Goal: Task Accomplishment & Management: Manage account settings

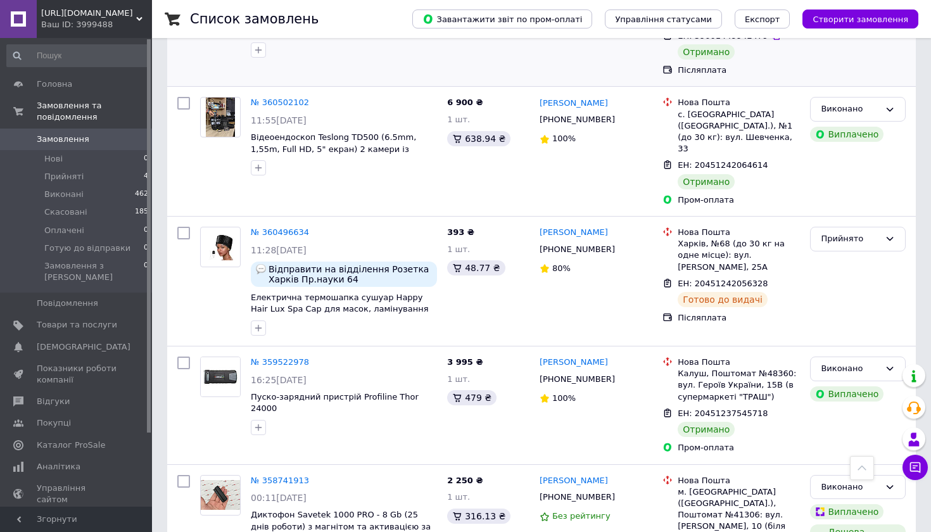
scroll to position [1248, 0]
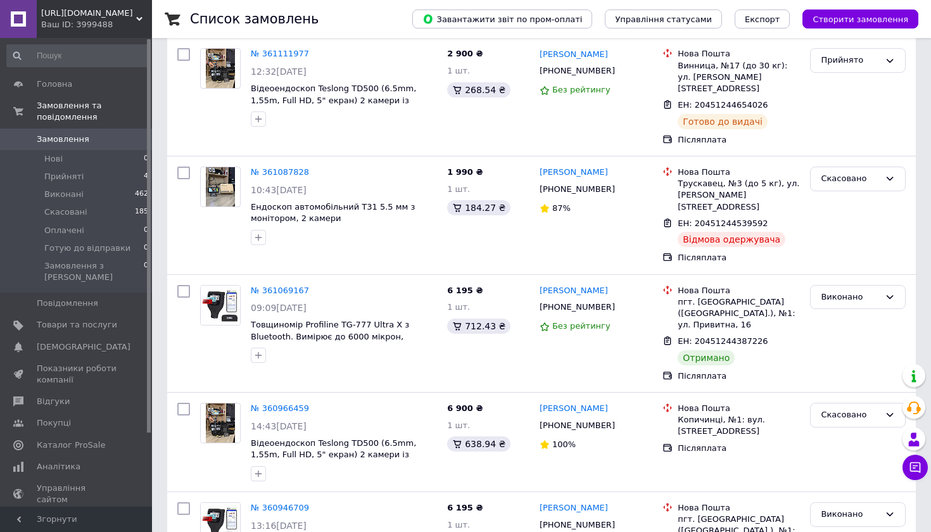
scroll to position [567, 0]
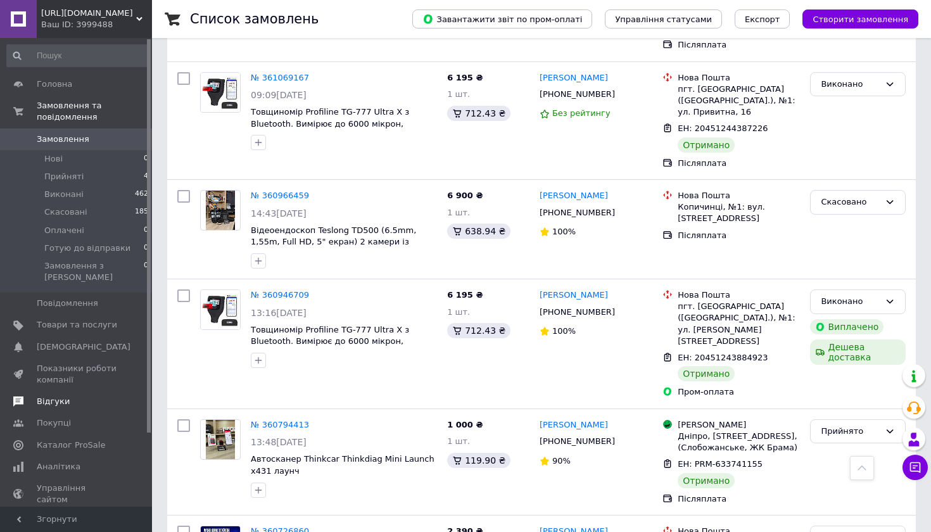
click at [44, 396] on span "Відгуки" at bounding box center [53, 401] width 33 height 11
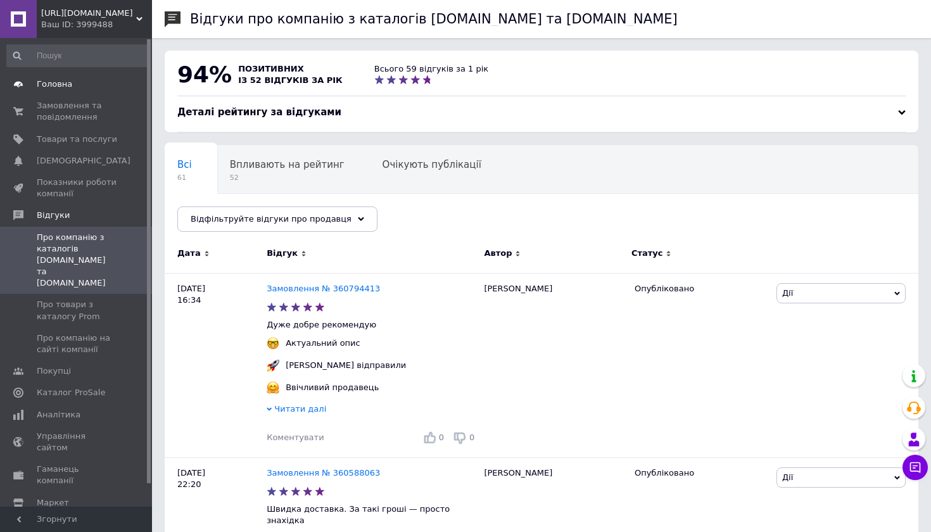
click at [53, 84] on span "Головна" at bounding box center [54, 84] width 35 height 11
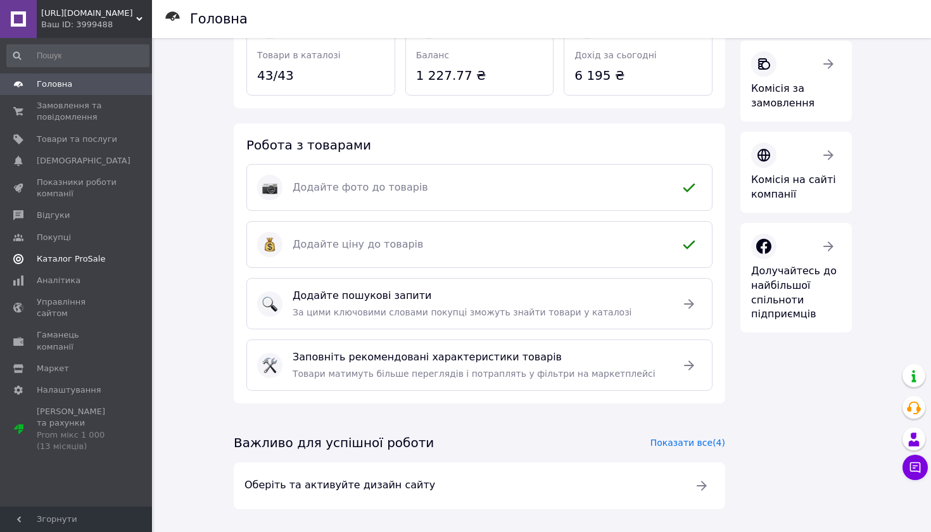
scroll to position [204, 0]
click at [61, 301] on span "Управління сайтом" at bounding box center [77, 308] width 80 height 23
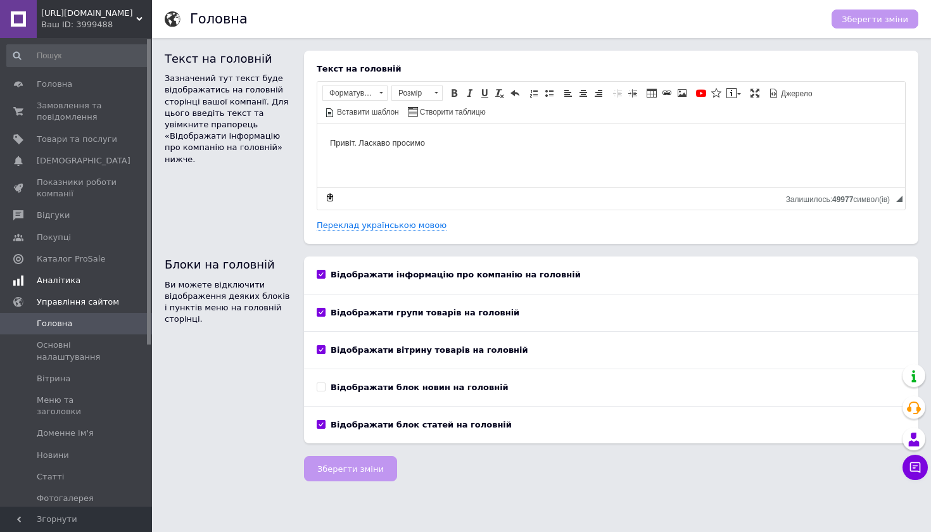
click at [56, 278] on span "Аналітика" at bounding box center [59, 280] width 44 height 11
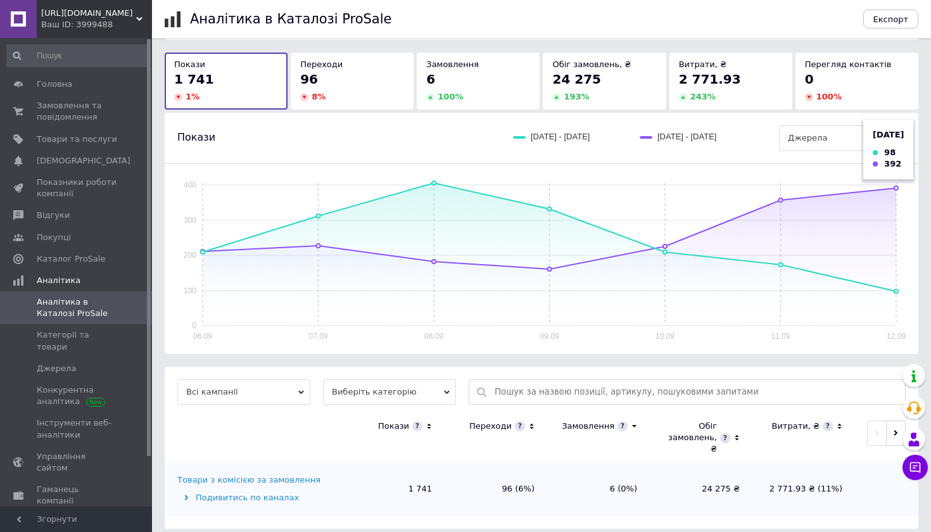
scroll to position [61, 0]
click at [44, 451] on span "Управління сайтом" at bounding box center [77, 462] width 80 height 23
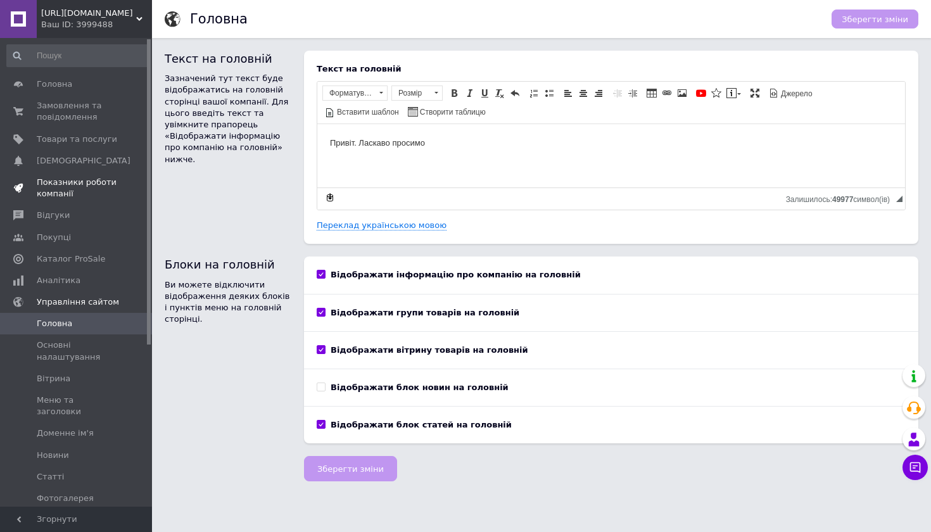
click at [49, 186] on span "Показники роботи компанії" at bounding box center [77, 188] width 80 height 23
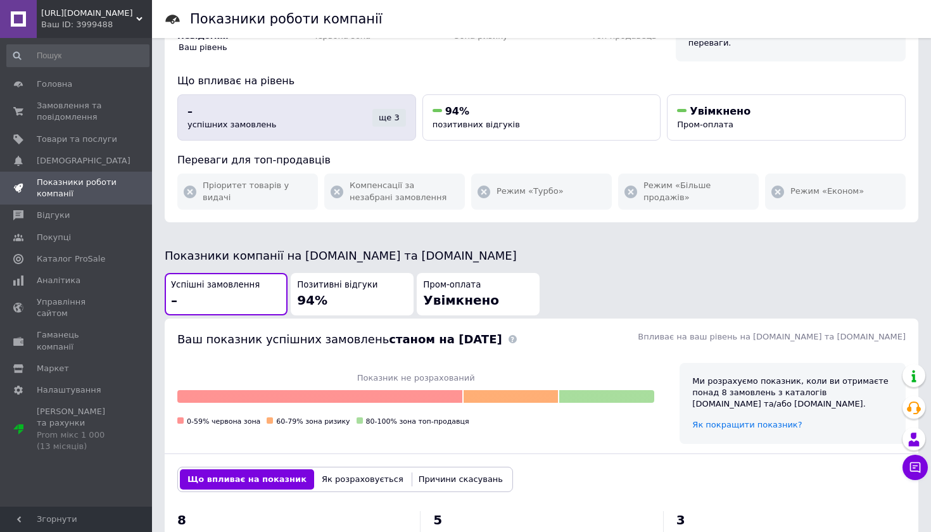
scroll to position [122, 0]
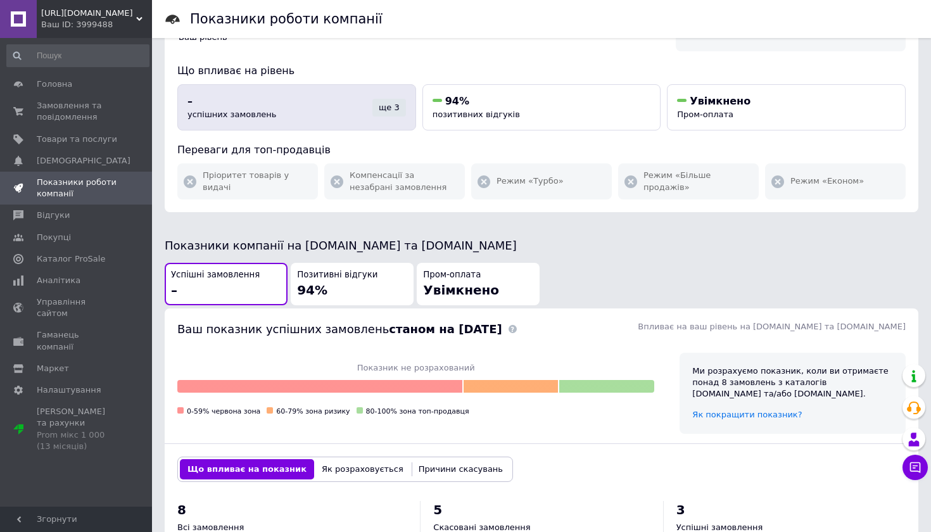
click at [388, 99] on div "ще 3" at bounding box center [390, 108] width 34 height 18
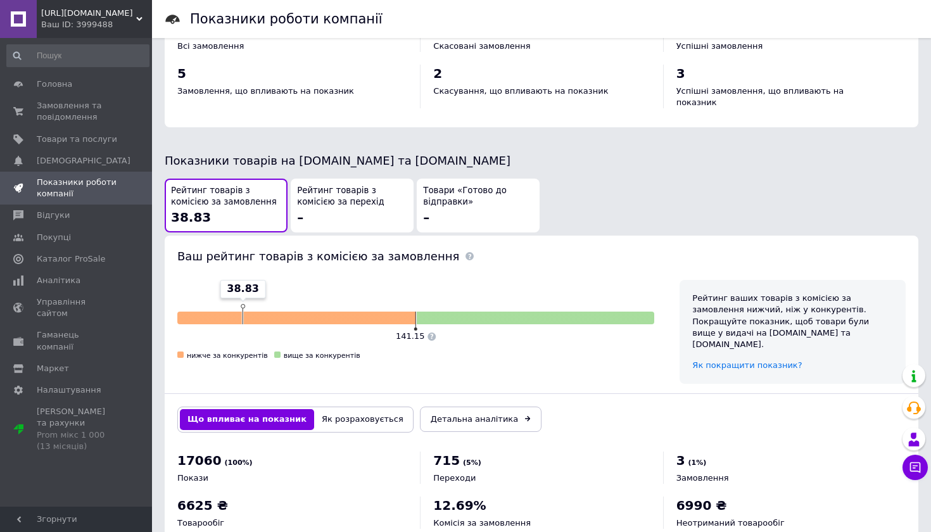
scroll to position [603, 0]
click at [57, 279] on span "Аналітика" at bounding box center [59, 280] width 44 height 11
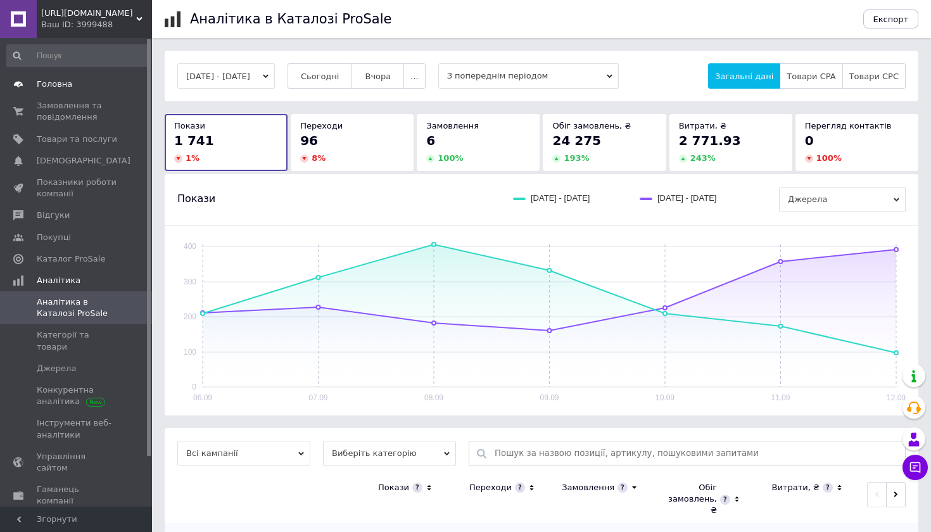
click at [61, 84] on span "Головна" at bounding box center [54, 84] width 35 height 11
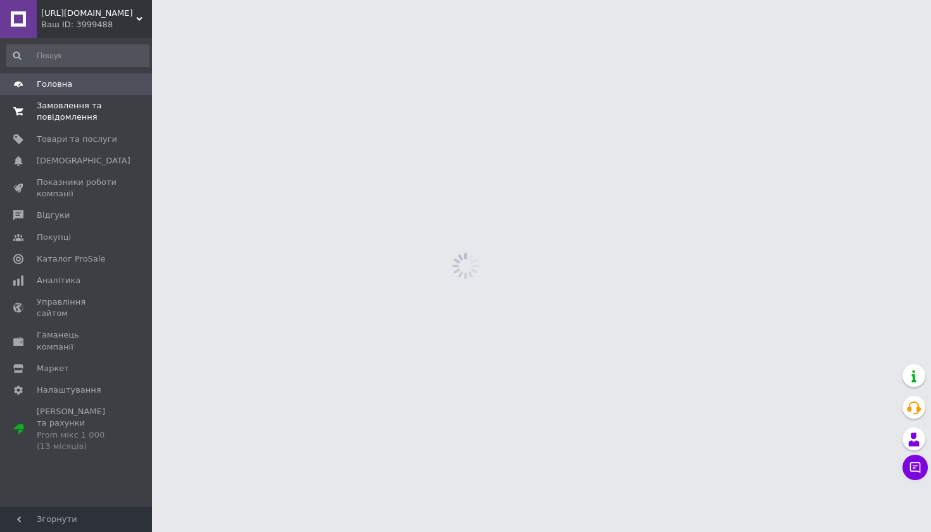
click at [61, 111] on span "Замовлення та повідомлення" at bounding box center [77, 111] width 80 height 23
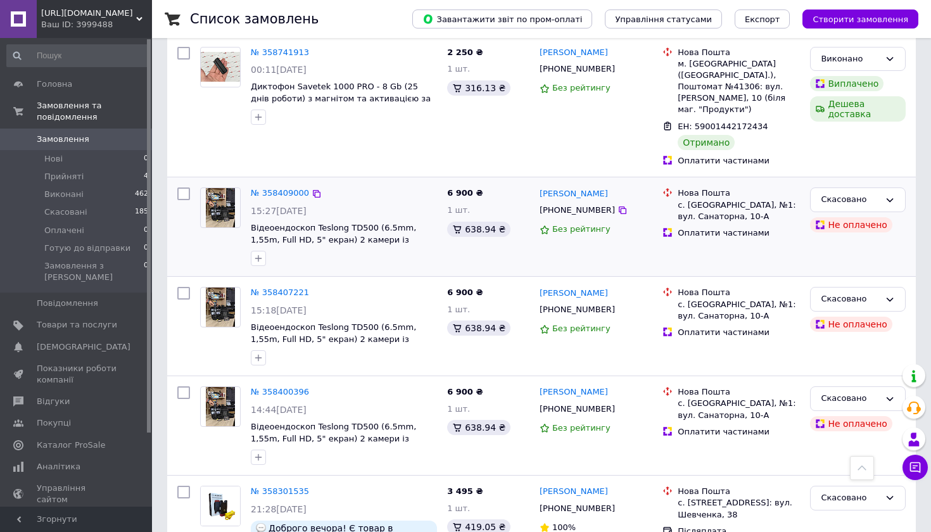
scroll to position [1671, 0]
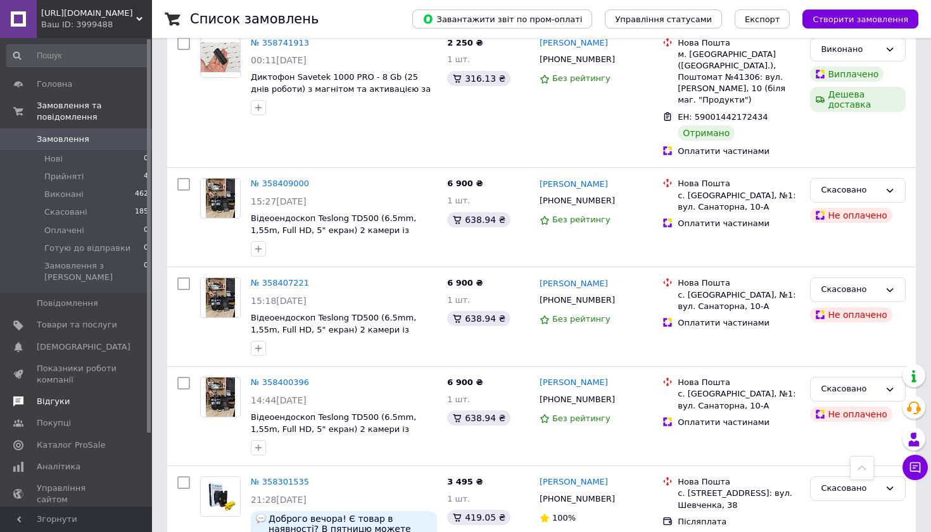
click at [54, 396] on span "Відгуки" at bounding box center [53, 401] width 33 height 11
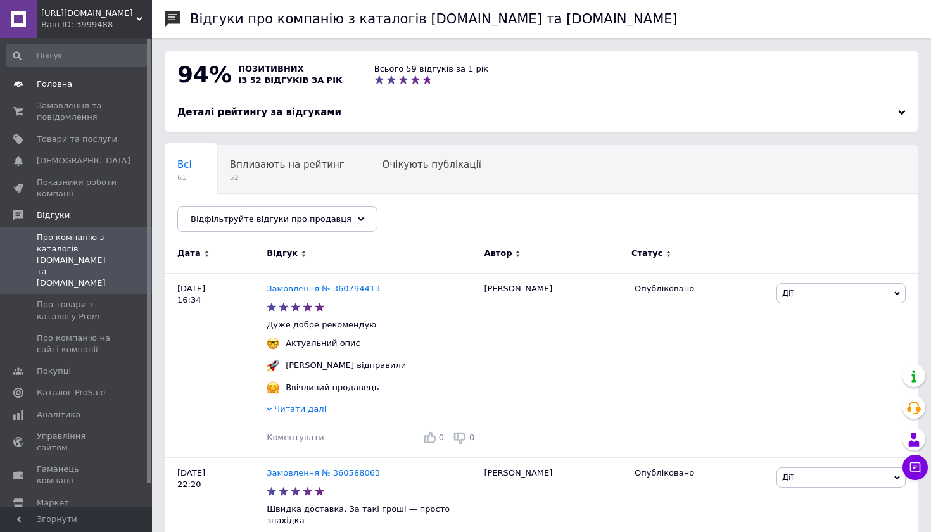
click at [58, 83] on span "Головна" at bounding box center [54, 84] width 35 height 11
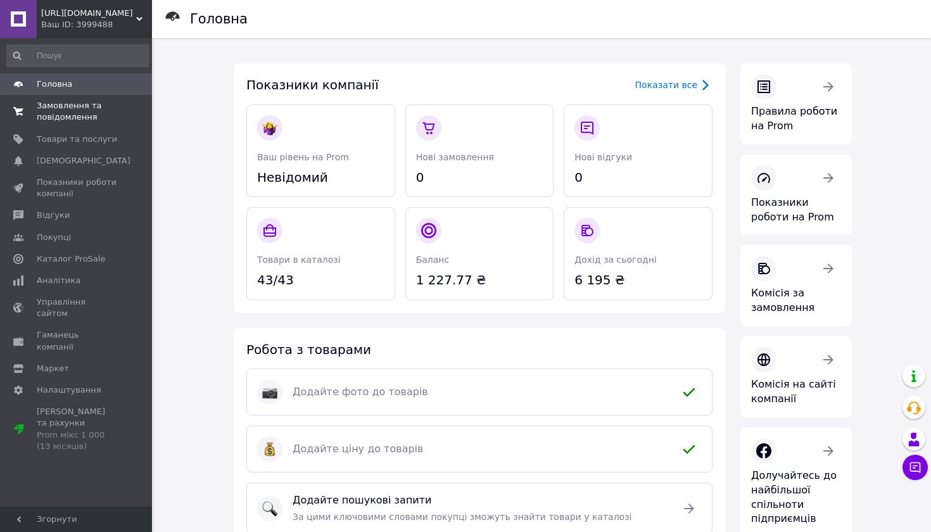
click at [92, 110] on span "Замовлення та повідомлення" at bounding box center [77, 111] width 80 height 23
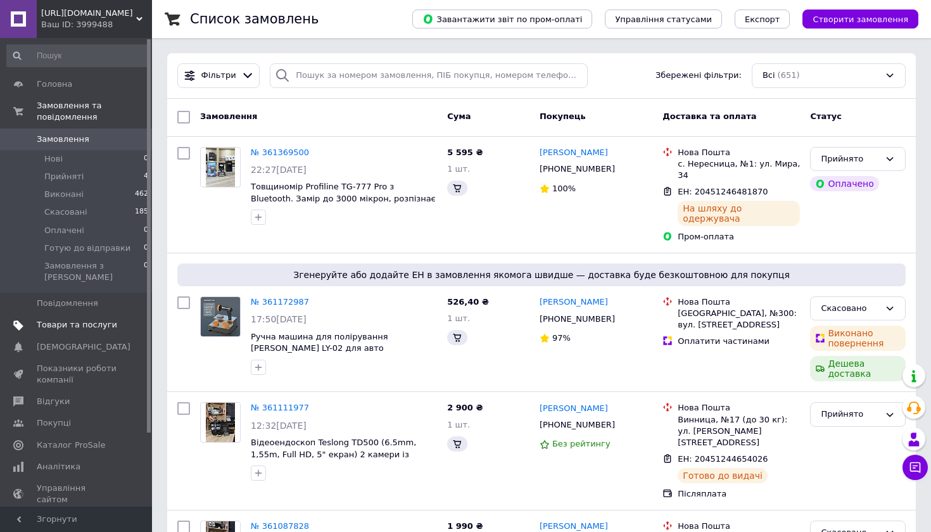
click at [65, 319] on span "Товари та послуги" at bounding box center [77, 324] width 80 height 11
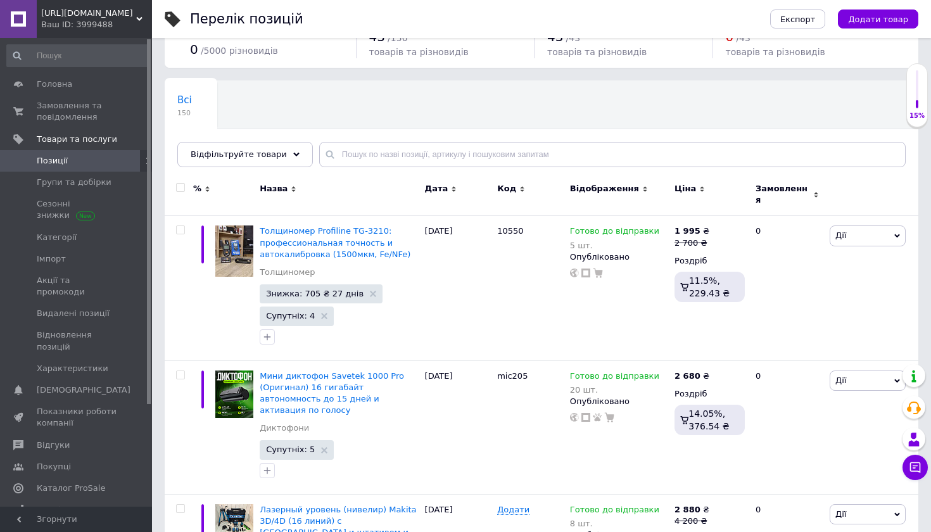
scroll to position [139, 0]
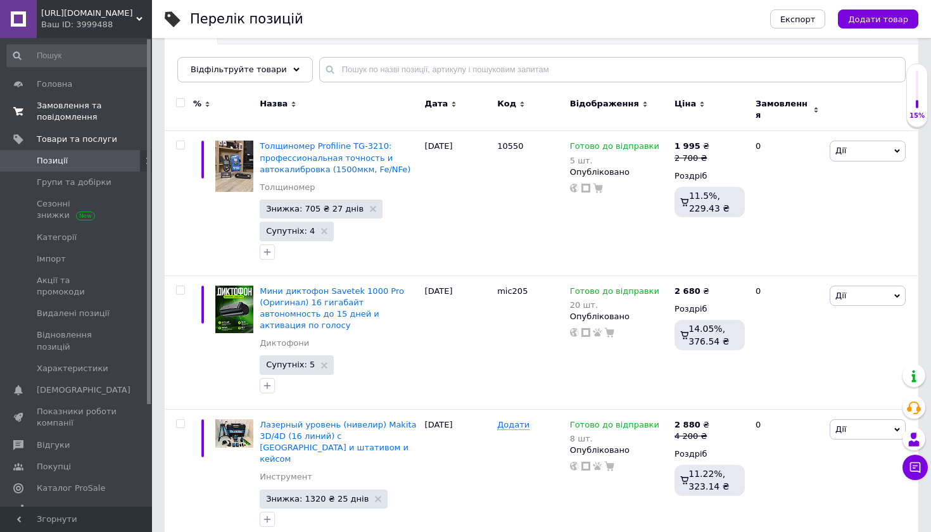
click at [65, 103] on span "Замовлення та повідомлення" at bounding box center [77, 111] width 80 height 23
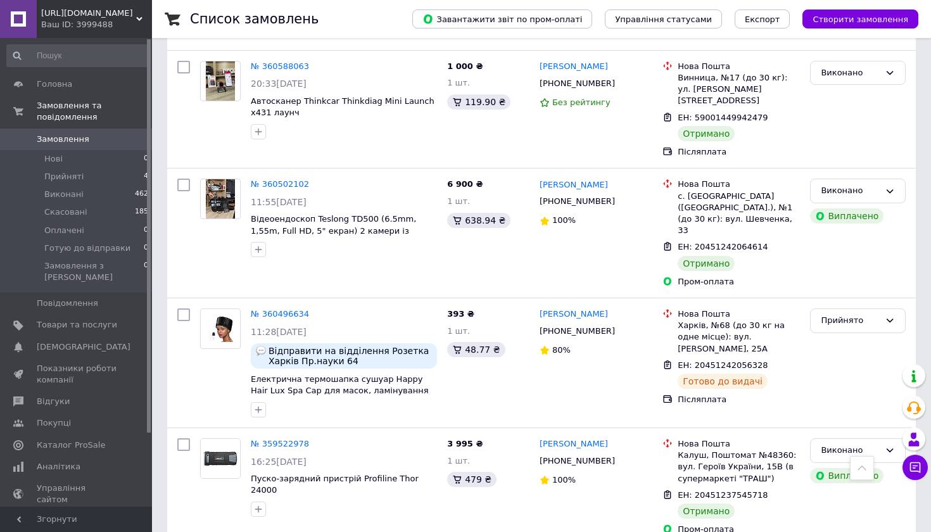
scroll to position [1230, 0]
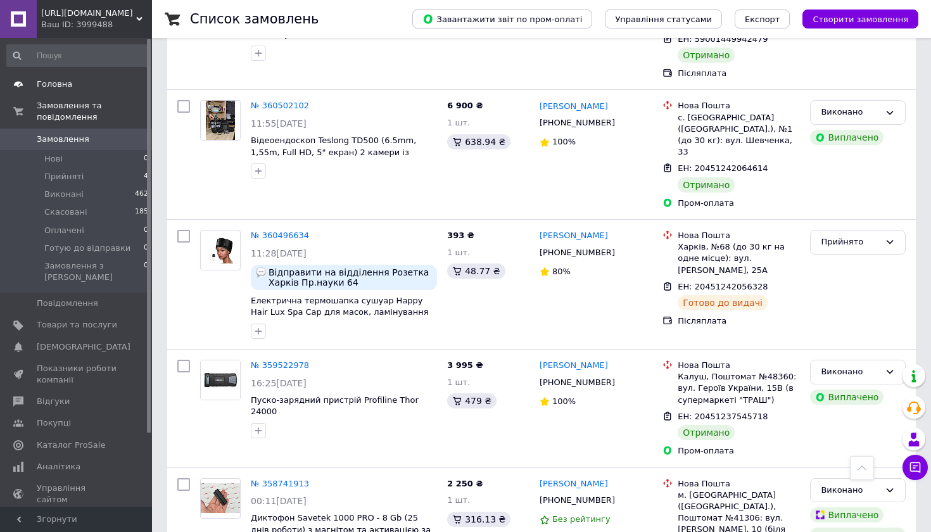
click at [66, 84] on span "Головна" at bounding box center [54, 84] width 35 height 11
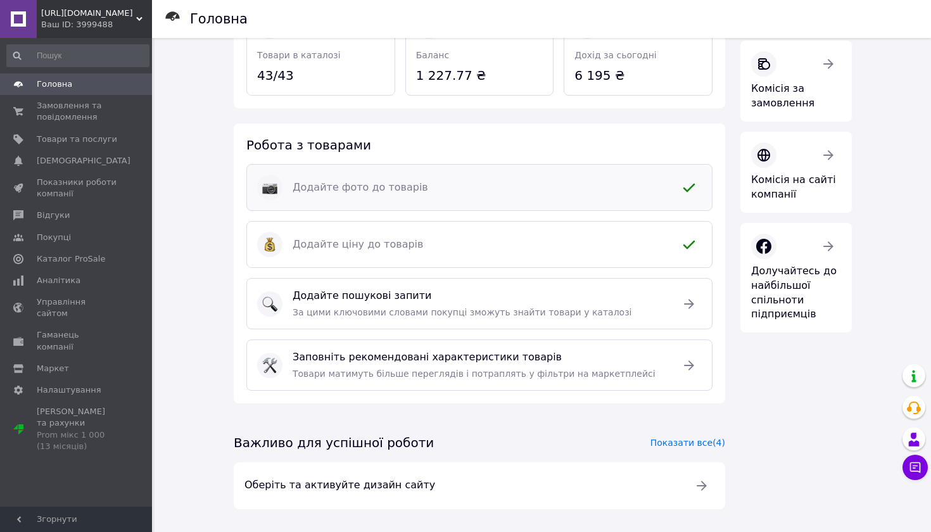
scroll to position [204, 0]
click at [63, 105] on span "Замовлення та повідомлення" at bounding box center [77, 111] width 80 height 23
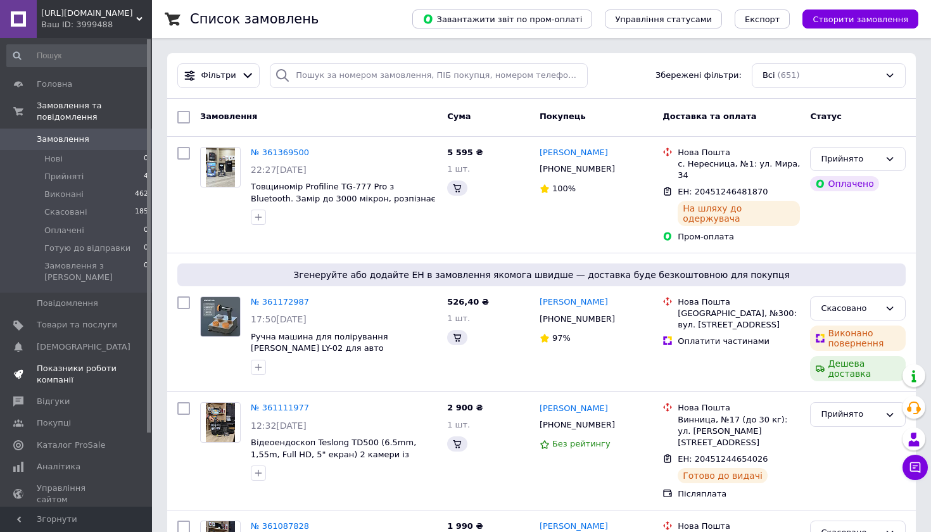
click at [77, 363] on span "Показники роботи компанії" at bounding box center [77, 374] width 80 height 23
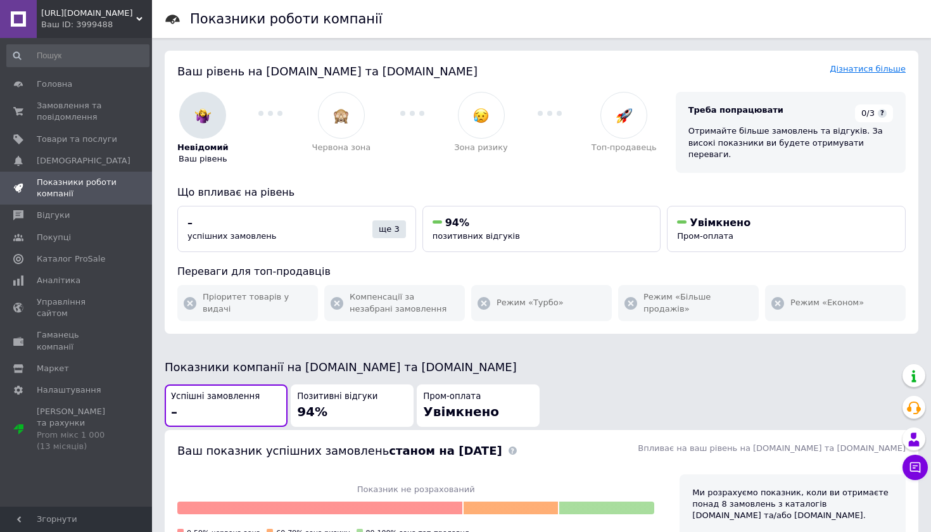
click at [854, 68] on link "Дізнатися більше" at bounding box center [868, 69] width 76 height 10
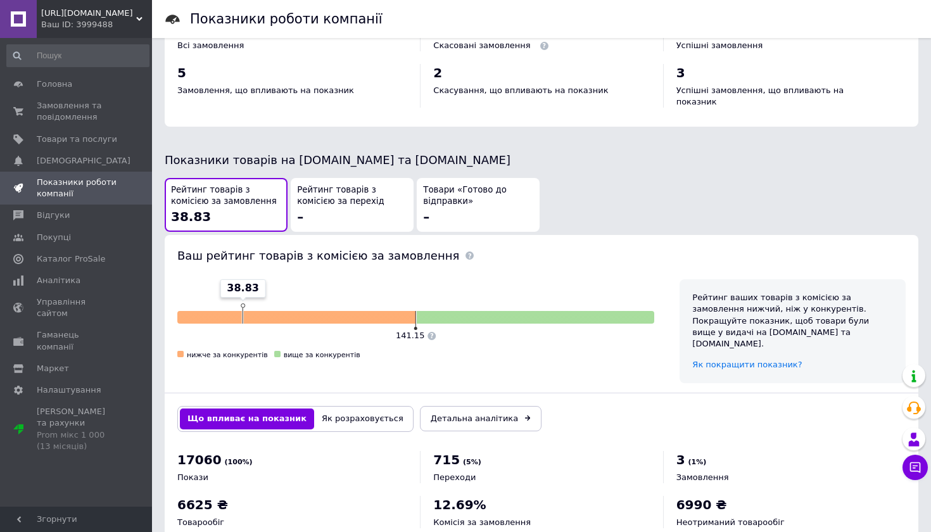
scroll to position [603, 0]
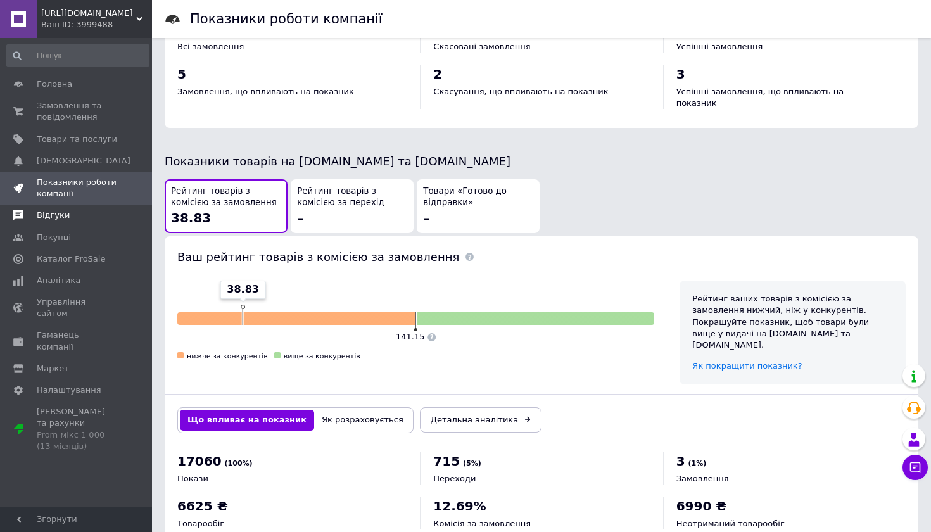
click at [58, 215] on span "Відгуки" at bounding box center [53, 215] width 33 height 11
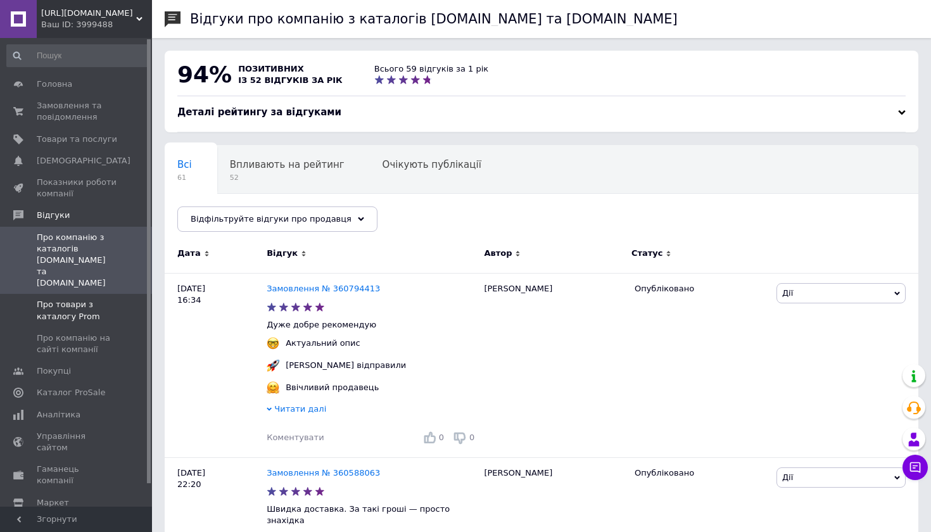
click at [65, 299] on span "Про товари з каталогу Prom" at bounding box center [77, 310] width 80 height 23
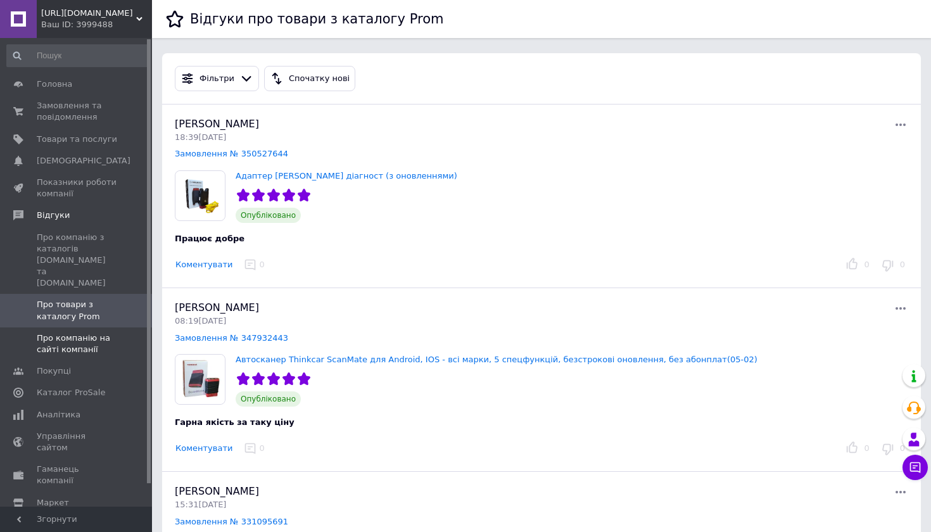
click at [57, 333] on span "Про компанію на сайті компанії" at bounding box center [77, 344] width 80 height 23
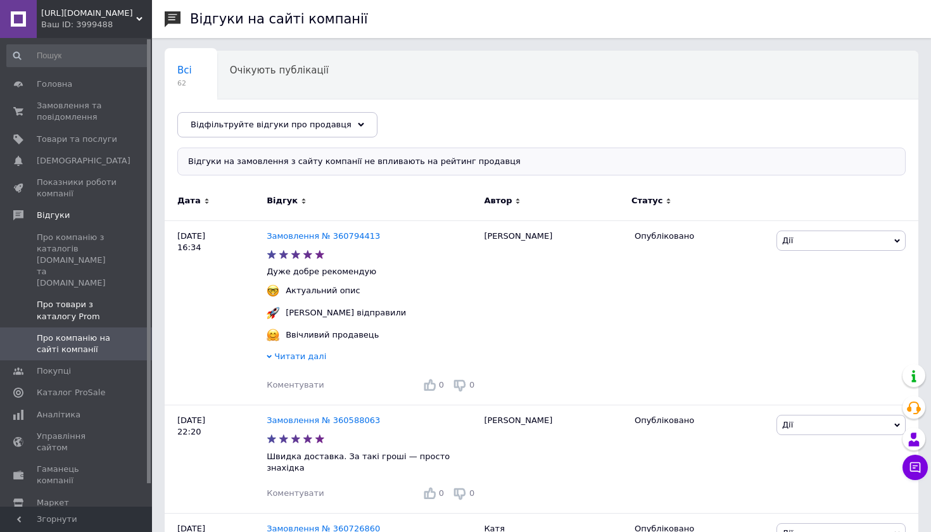
click at [57, 299] on span "Про товари з каталогу Prom" at bounding box center [77, 310] width 80 height 23
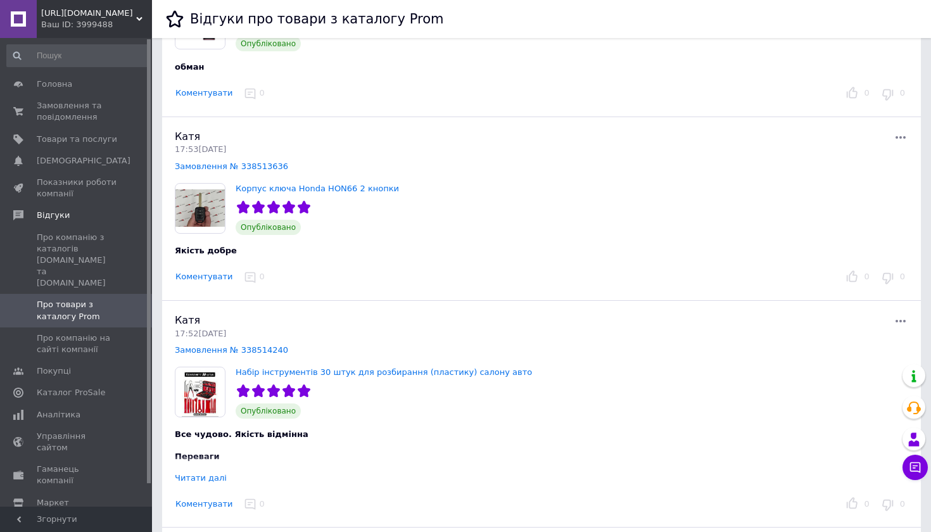
scroll to position [543, 0]
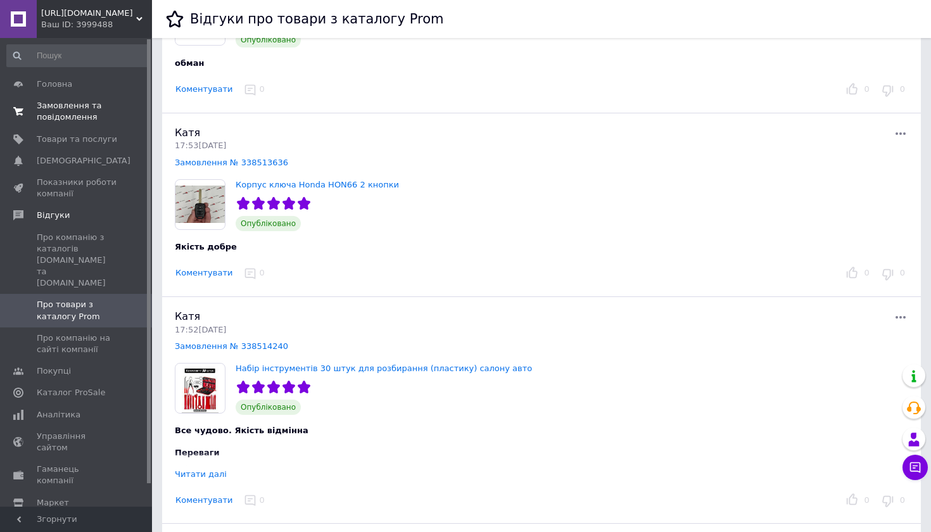
click at [61, 108] on span "Замовлення та повідомлення" at bounding box center [77, 111] width 80 height 23
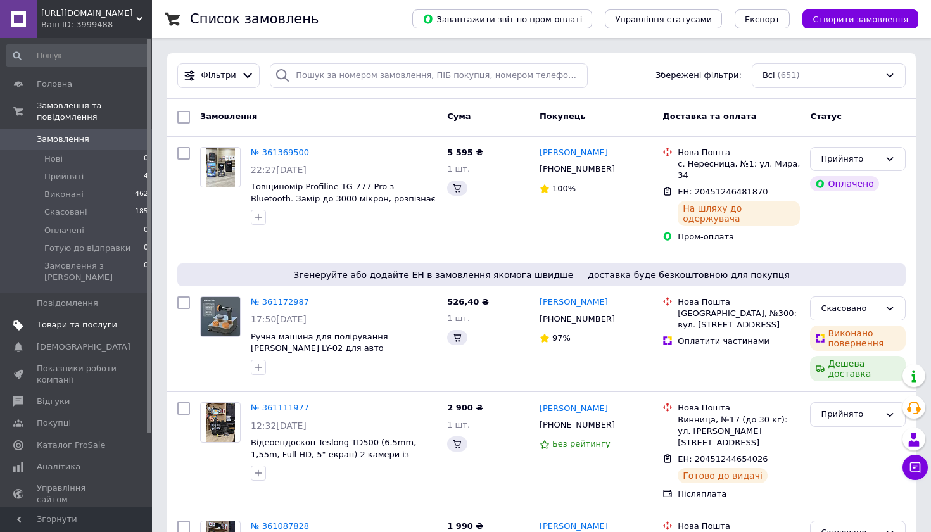
click at [56, 319] on span "Товари та послуги" at bounding box center [77, 324] width 80 height 11
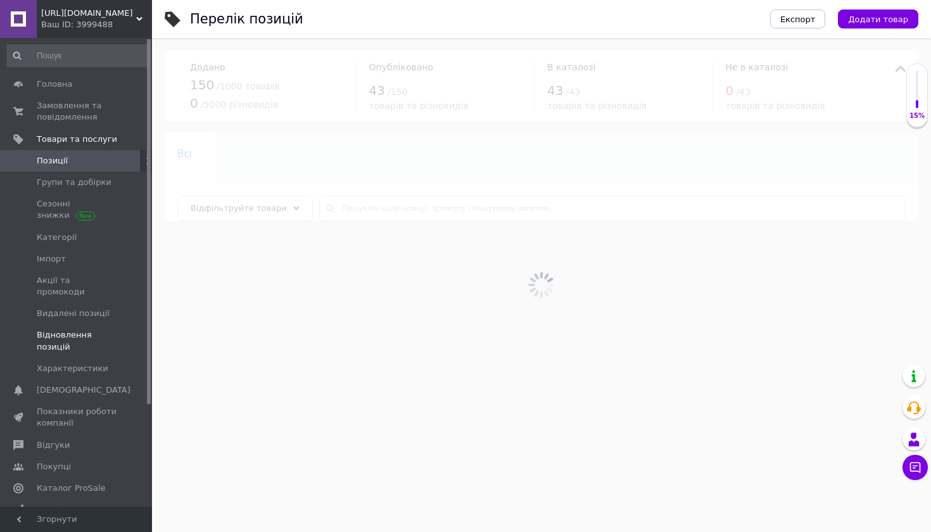
click at [58, 329] on span "Відновлення позицій" at bounding box center [77, 340] width 80 height 23
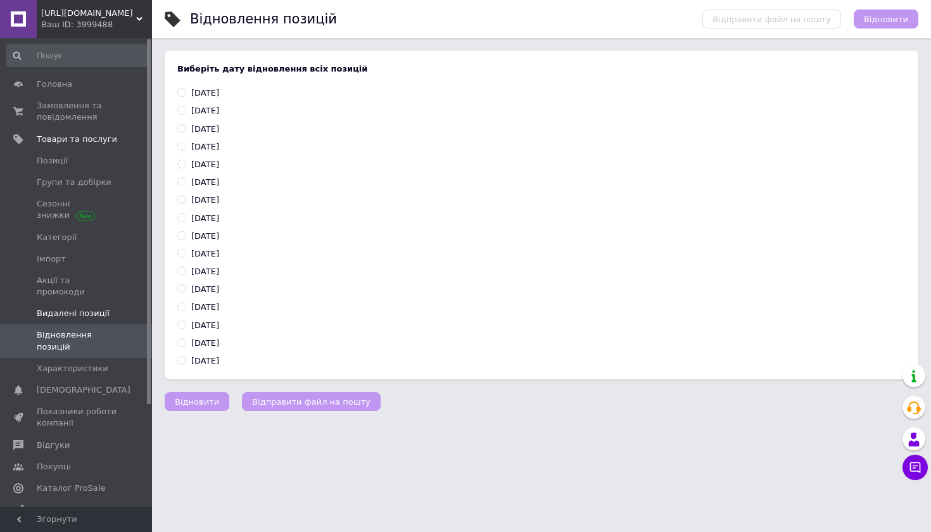
click at [48, 308] on span "Видалені позиції" at bounding box center [73, 313] width 73 height 11
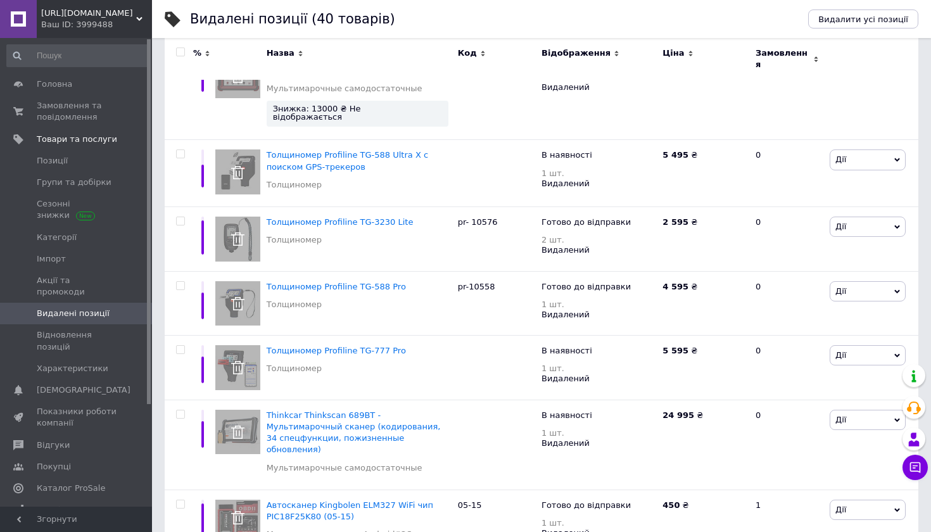
scroll to position [2835, 0]
click at [852, 501] on span "Дії" at bounding box center [868, 511] width 76 height 20
click at [851, 526] on li "Відновити" at bounding box center [868, 535] width 75 height 18
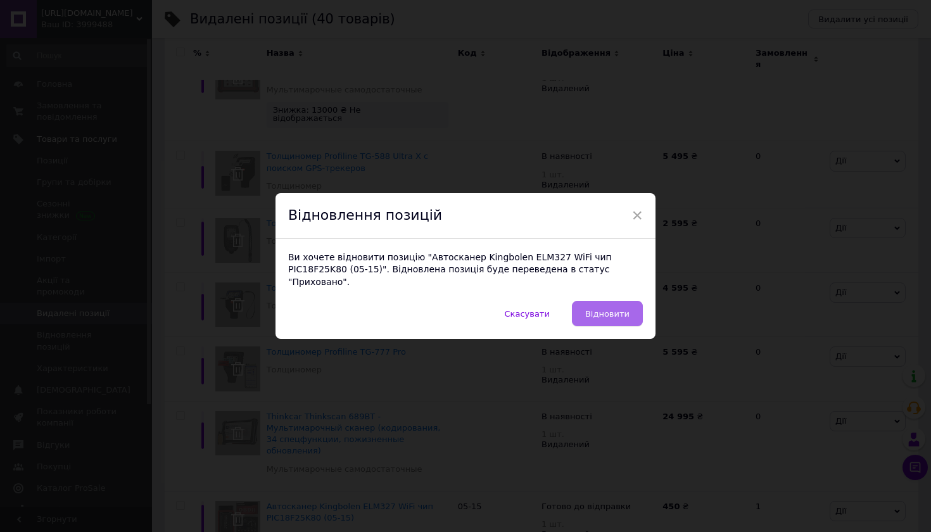
click at [615, 309] on span "Відновити" at bounding box center [607, 314] width 44 height 10
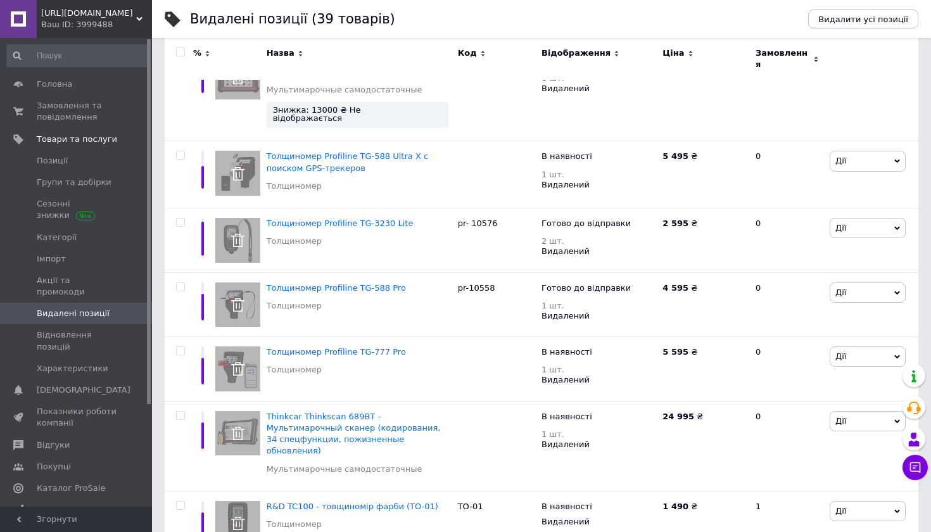
scroll to position [2769, 0]
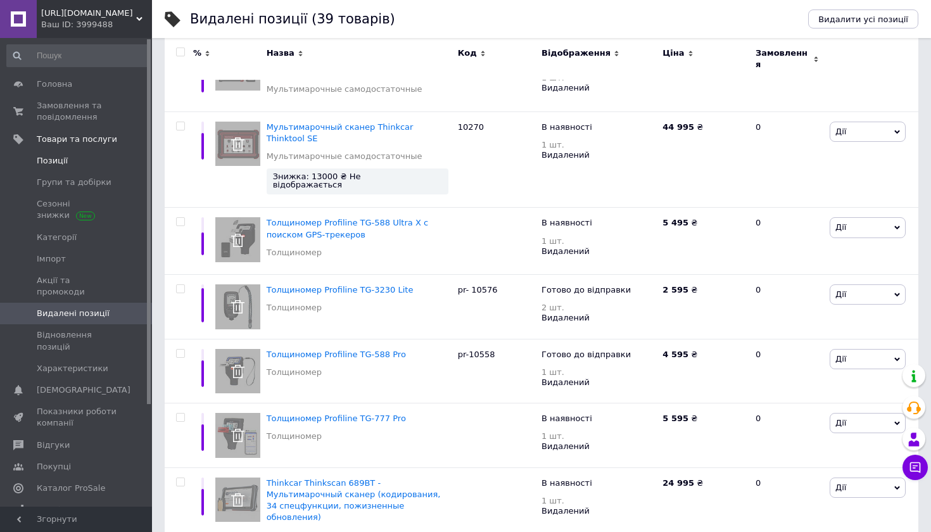
click at [63, 157] on span "Позиції" at bounding box center [52, 160] width 31 height 11
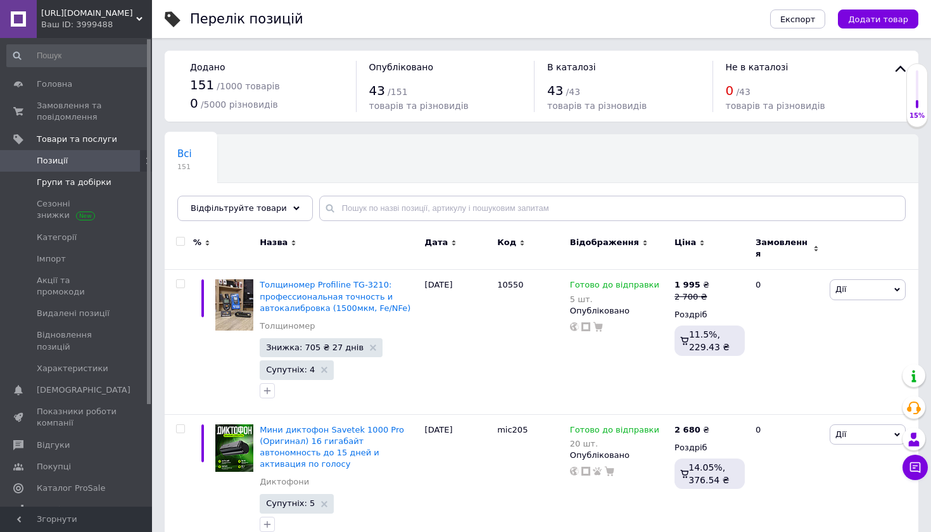
click at [50, 182] on span "Групи та добірки" at bounding box center [74, 182] width 75 height 11
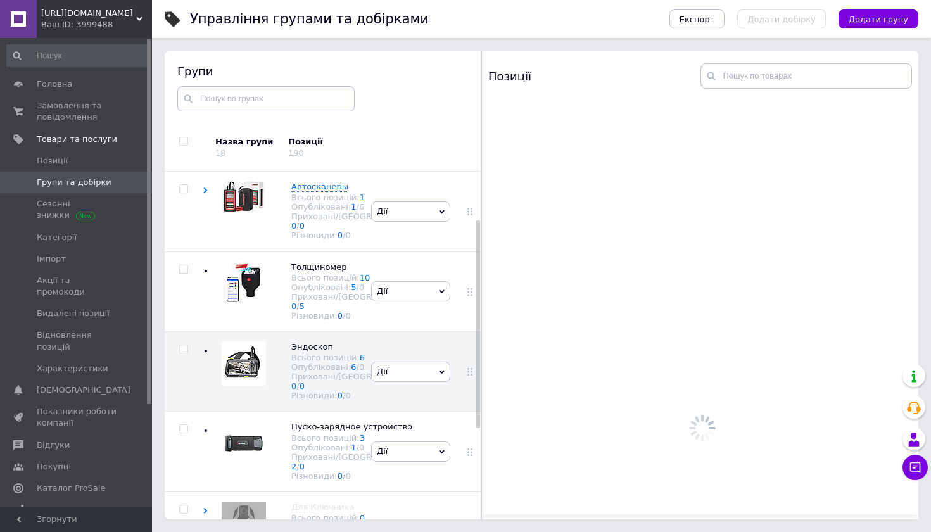
scroll to position [72, 0]
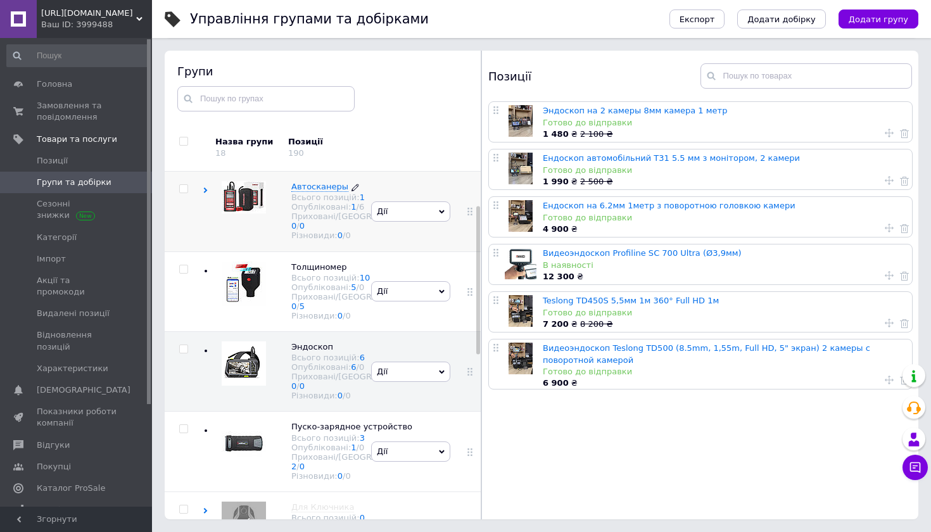
click at [308, 211] on div "Опубліковані: 1 / 6" at bounding box center [359, 207] width 136 height 10
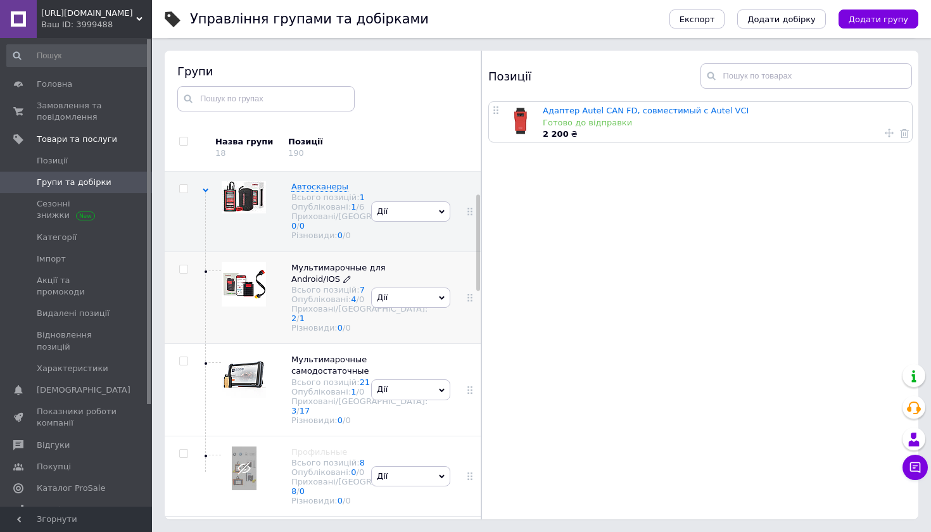
click at [299, 295] on div "Всього позицій: 7" at bounding box center [359, 290] width 136 height 10
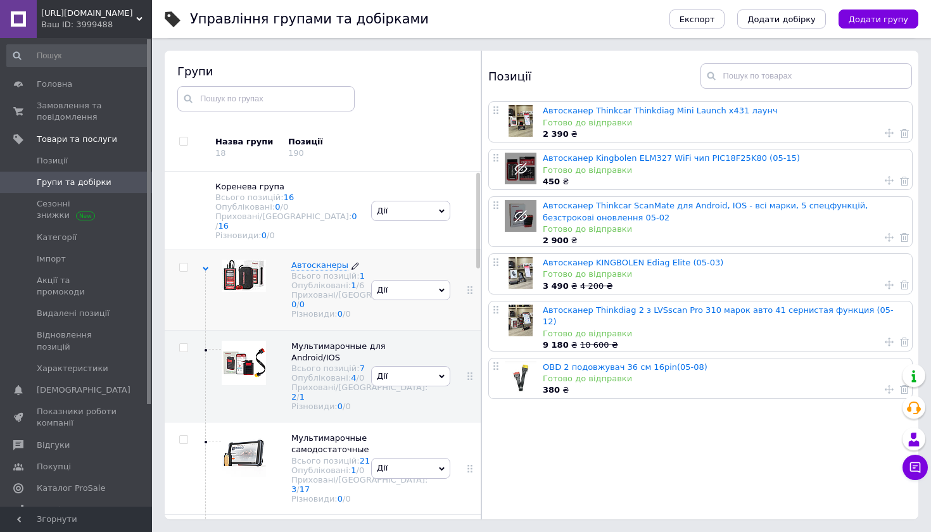
scroll to position [0, 0]
click at [317, 279] on div "Всього позицій: 1" at bounding box center [359, 276] width 136 height 10
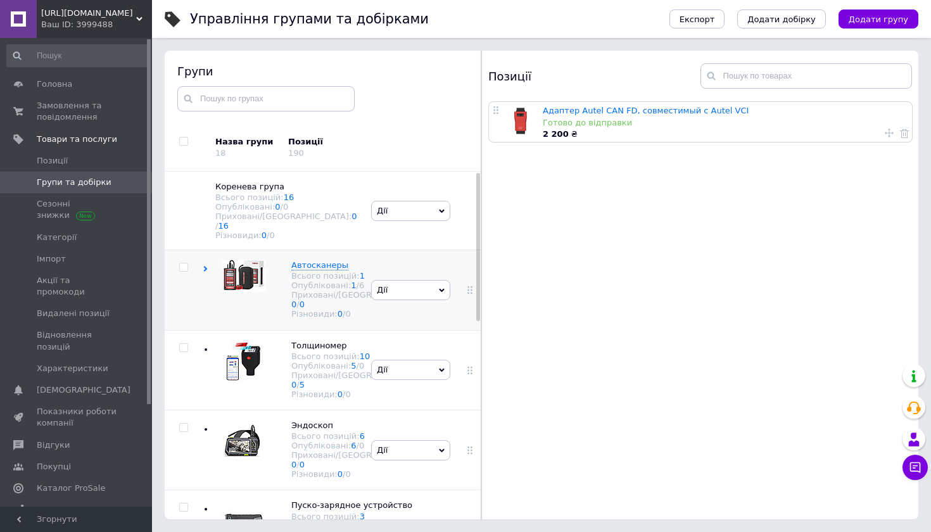
click at [203, 266] on icon at bounding box center [206, 269] width 6 height 6
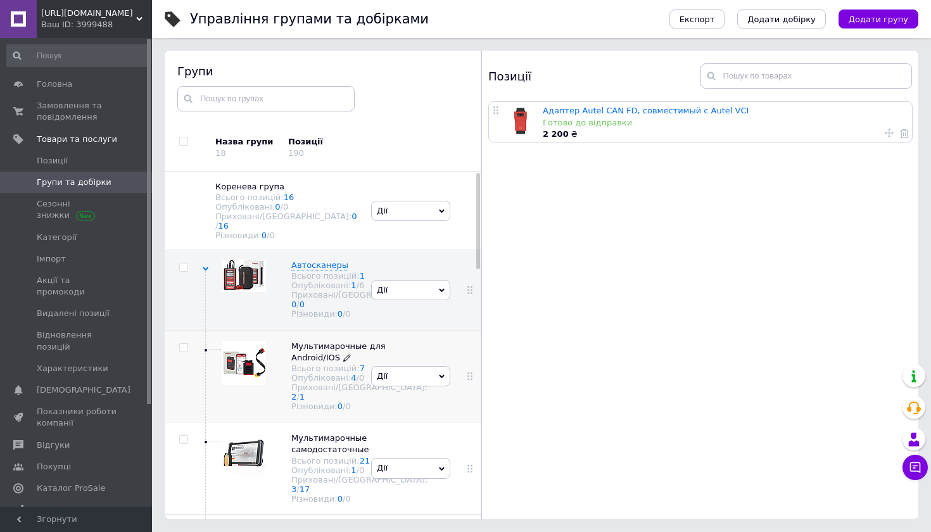
click at [314, 362] on span "Мультимарочные для Android/IOS" at bounding box center [338, 351] width 94 height 21
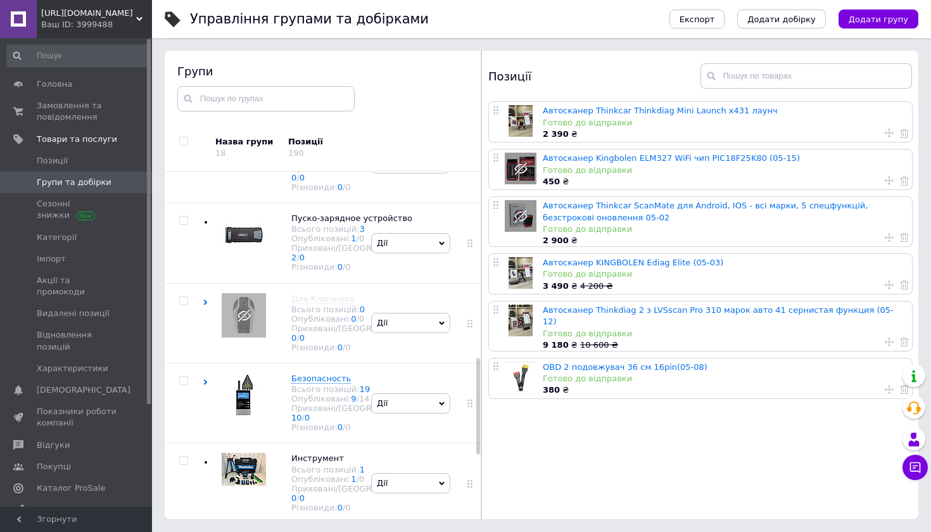
scroll to position [72, 0]
click at [589, 362] on link "OBD 2 подовжувач 36 см 16pin(05-08)" at bounding box center [625, 367] width 165 height 10
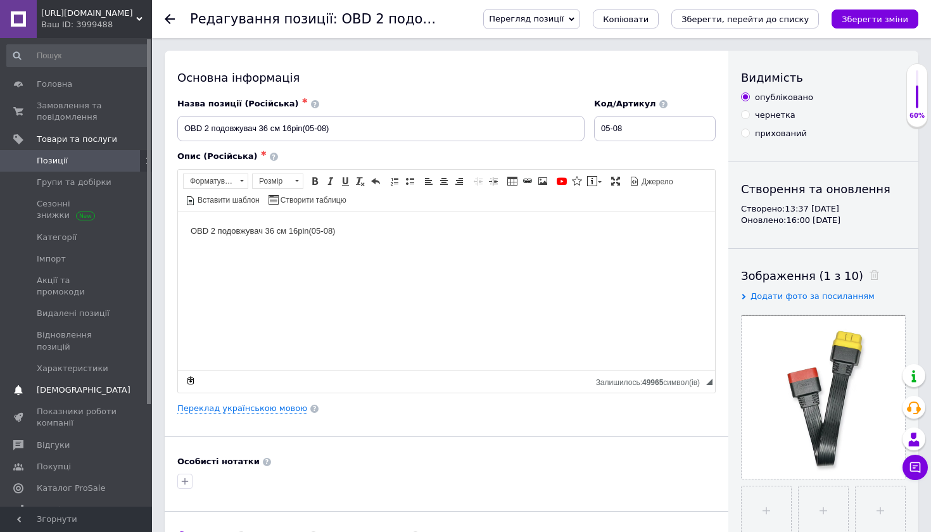
click at [52, 385] on span "[DEMOGRAPHIC_DATA]" at bounding box center [84, 390] width 94 height 11
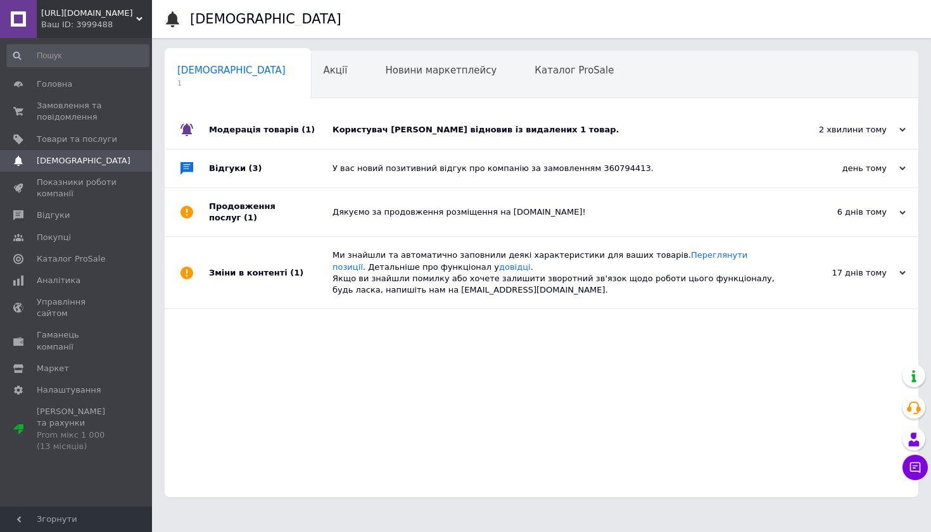
click at [392, 129] on div "Користувач [PERSON_NAME] відновив із видалених 1 товар." at bounding box center [556, 129] width 447 height 11
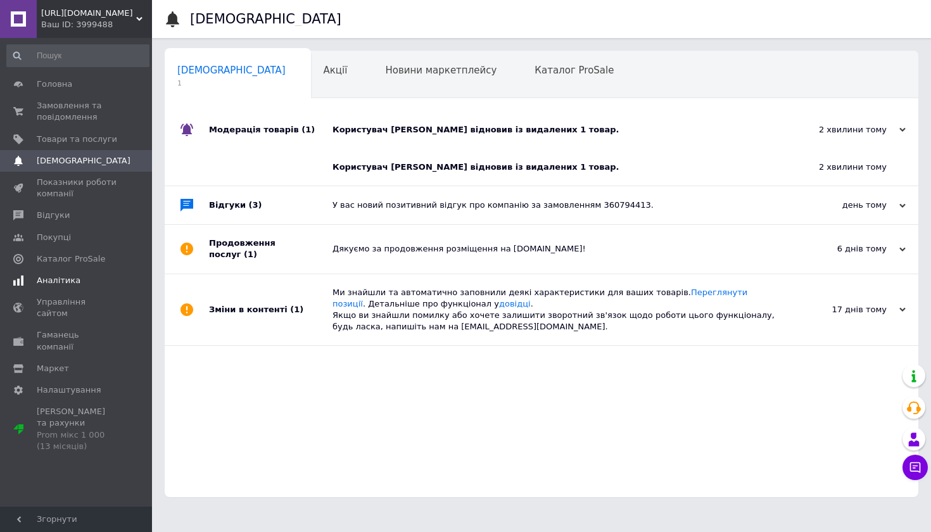
click at [58, 279] on span "Аналітика" at bounding box center [59, 280] width 44 height 11
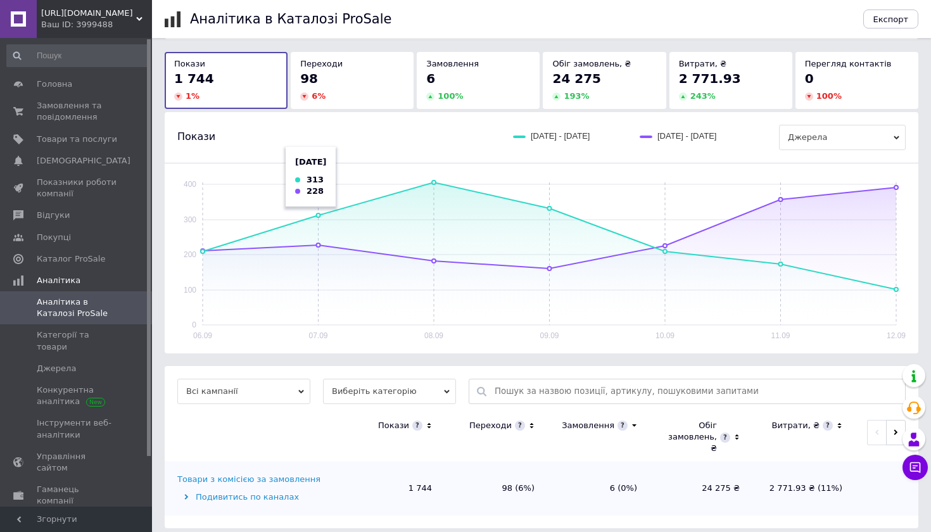
scroll to position [61, 0]
click at [46, 451] on span "Управління сайтом" at bounding box center [77, 462] width 80 height 23
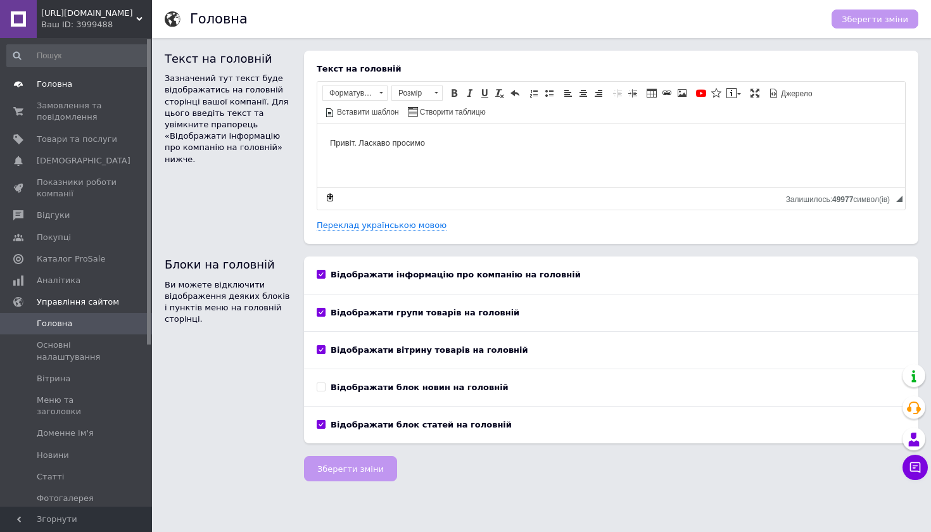
click at [61, 86] on span "Головна" at bounding box center [54, 84] width 35 height 11
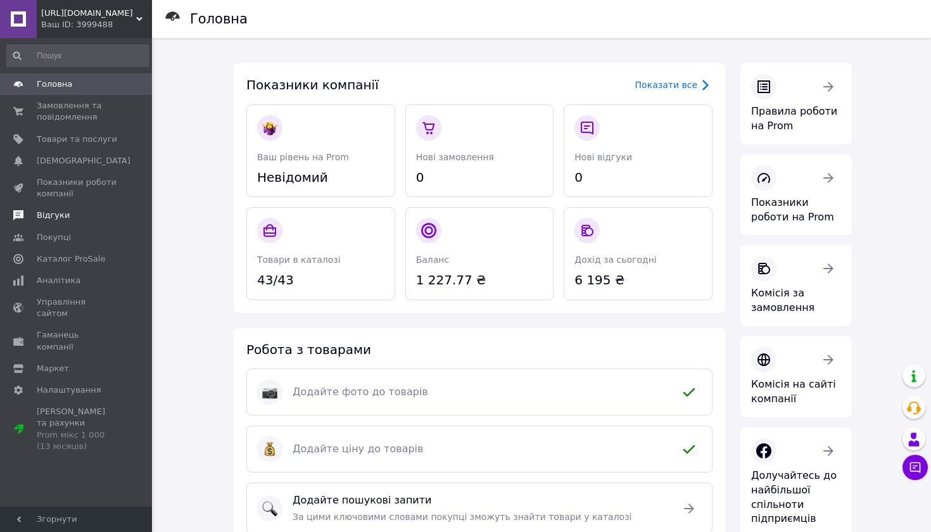
click at [49, 214] on span "Відгуки" at bounding box center [53, 215] width 33 height 11
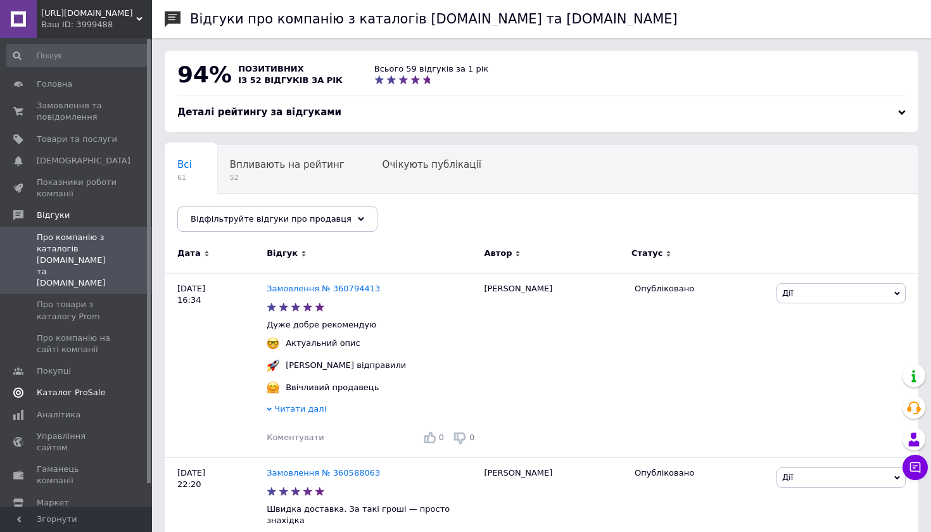
click at [63, 382] on link "Каталог ProSale" at bounding box center [78, 393] width 156 height 22
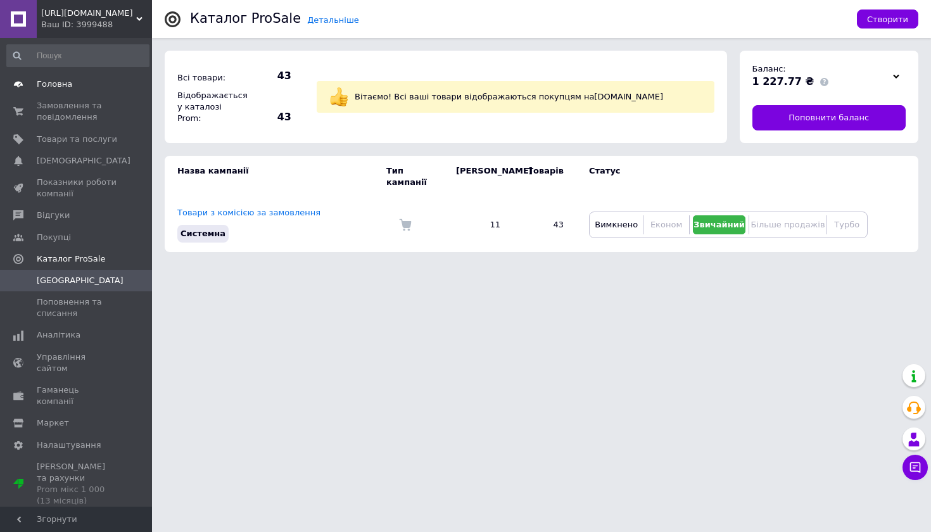
click at [50, 87] on span "Головна" at bounding box center [54, 84] width 35 height 11
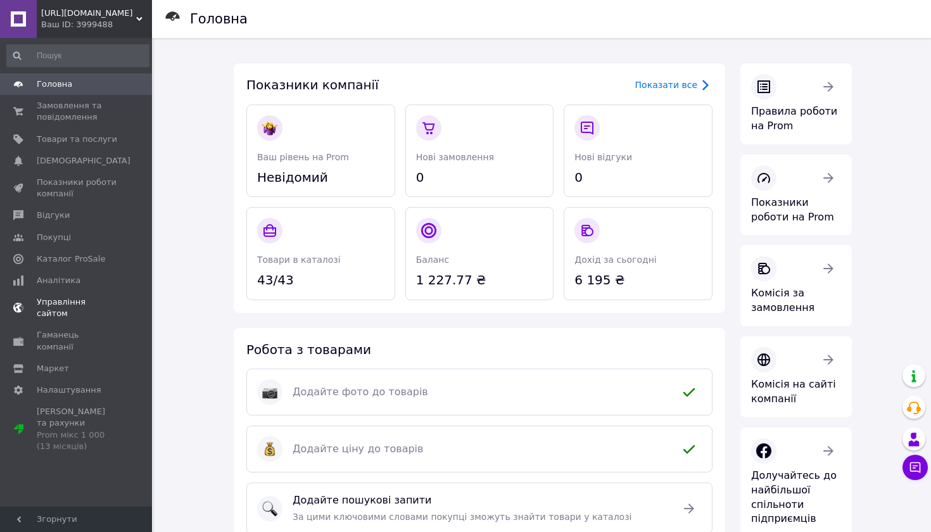
click at [58, 301] on span "Управління сайтом" at bounding box center [77, 308] width 80 height 23
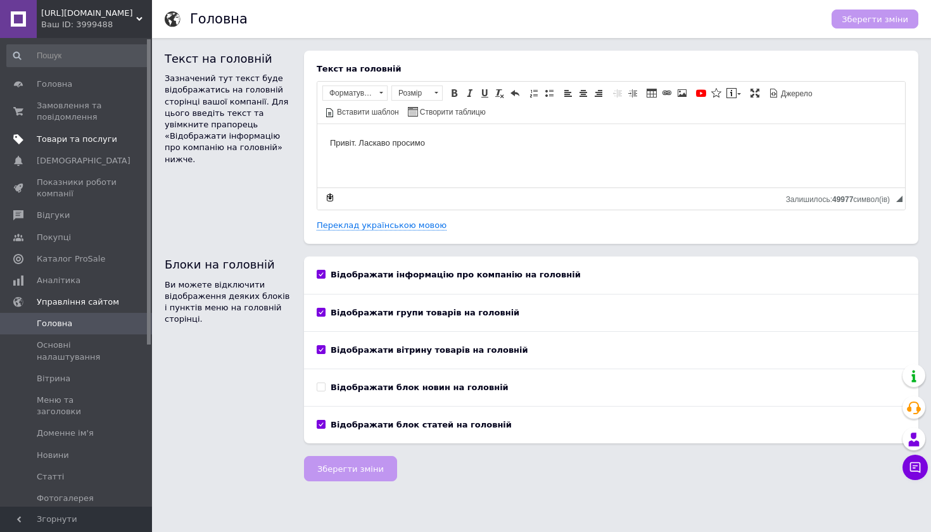
click at [56, 136] on span "Товари та послуги" at bounding box center [77, 139] width 80 height 11
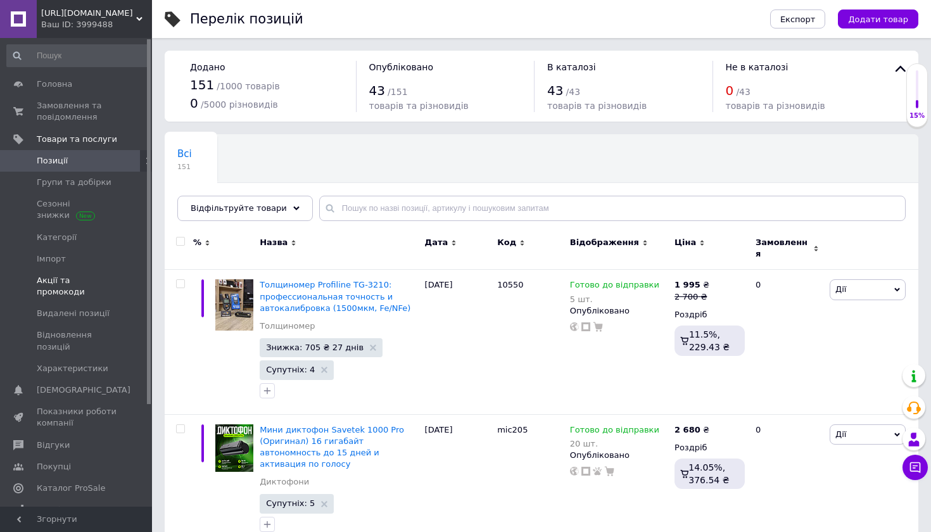
click at [57, 275] on span "Акції та промокоди" at bounding box center [77, 286] width 80 height 23
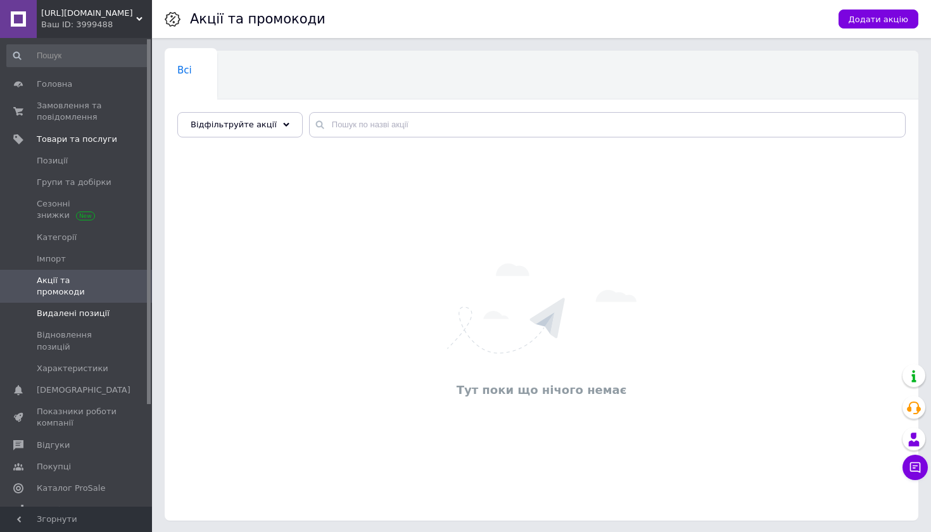
click at [87, 308] on span "Видалені позиції" at bounding box center [73, 313] width 73 height 11
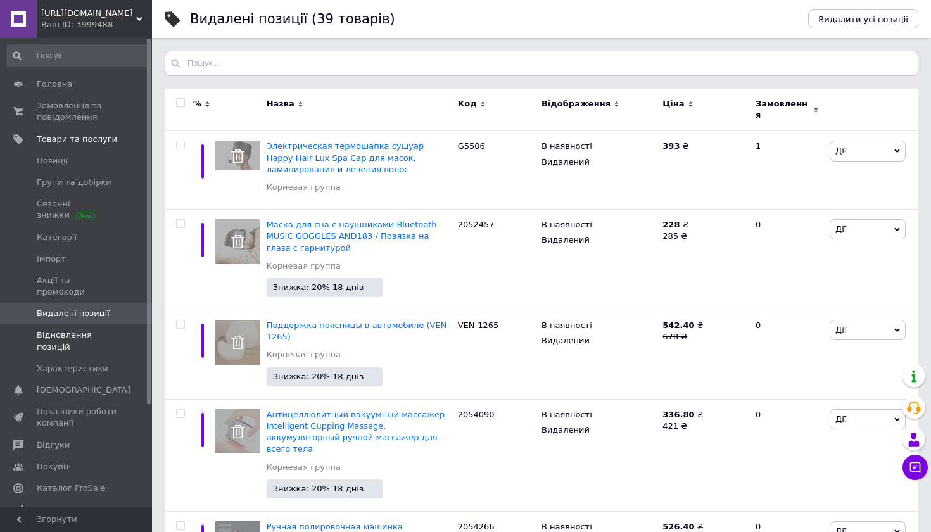
click at [52, 329] on span "Відновлення позицій" at bounding box center [77, 340] width 80 height 23
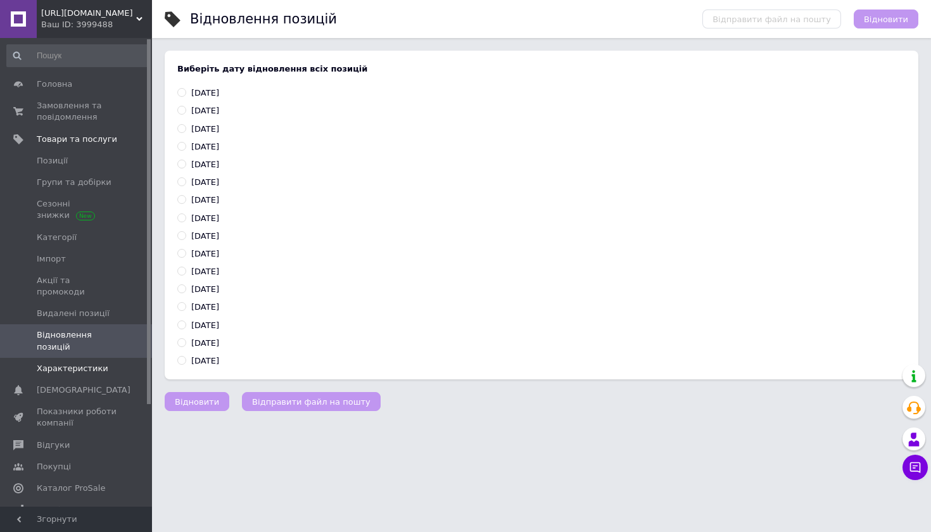
click at [54, 363] on span "Характеристики" at bounding box center [73, 368] width 72 height 11
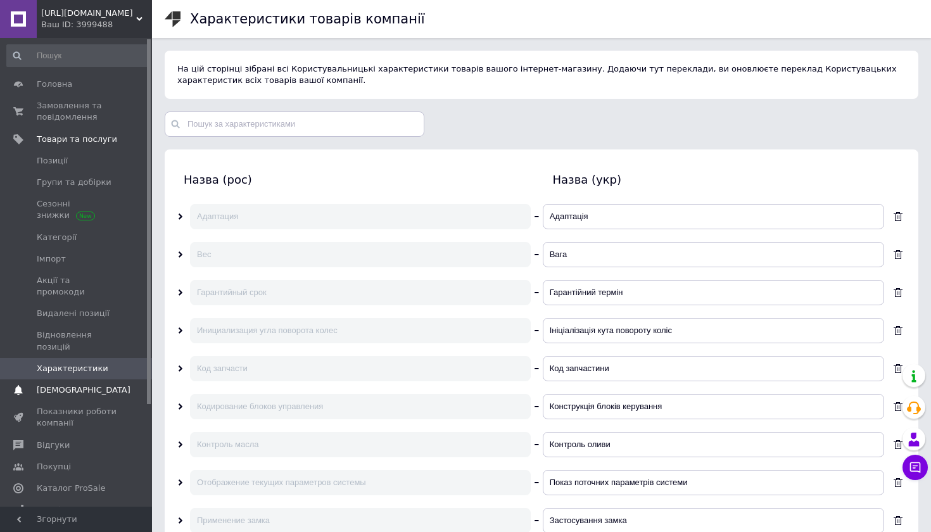
click at [53, 385] on span "[DEMOGRAPHIC_DATA]" at bounding box center [84, 390] width 94 height 11
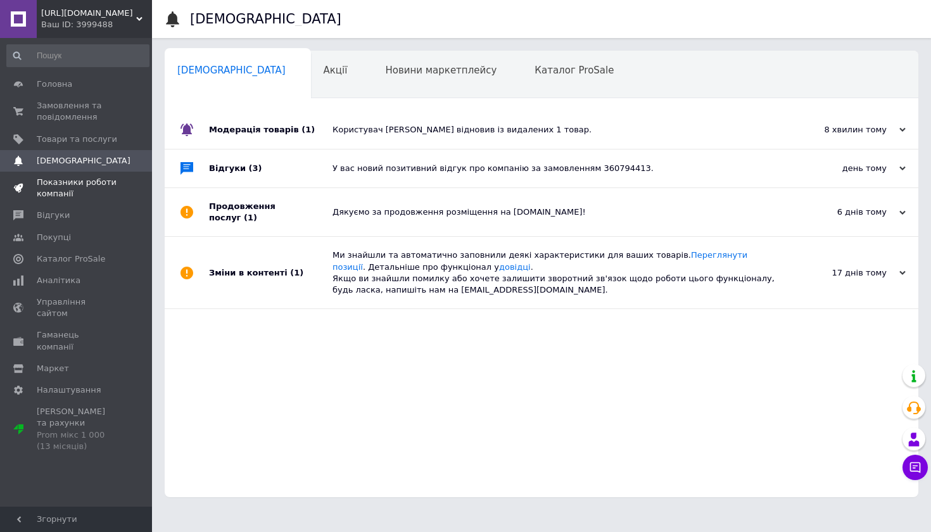
click at [53, 190] on span "Показники роботи компанії" at bounding box center [77, 188] width 80 height 23
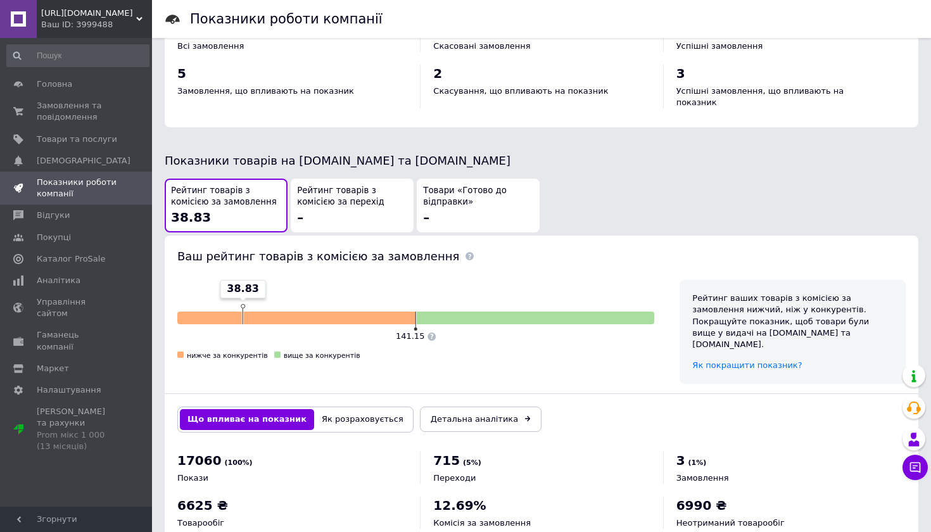
scroll to position [603, 0]
click at [66, 108] on span "Замовлення та повідомлення" at bounding box center [77, 111] width 80 height 23
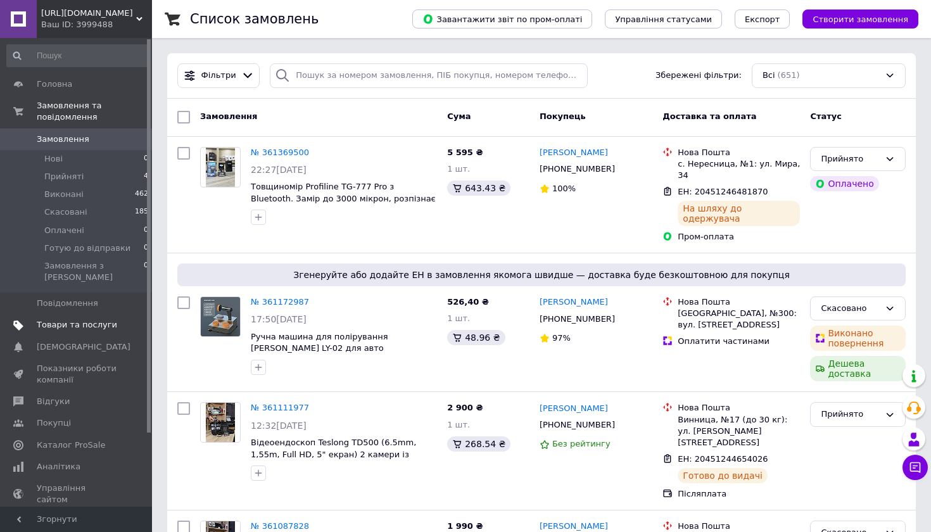
click at [56, 319] on span "Товари та послуги" at bounding box center [77, 324] width 80 height 11
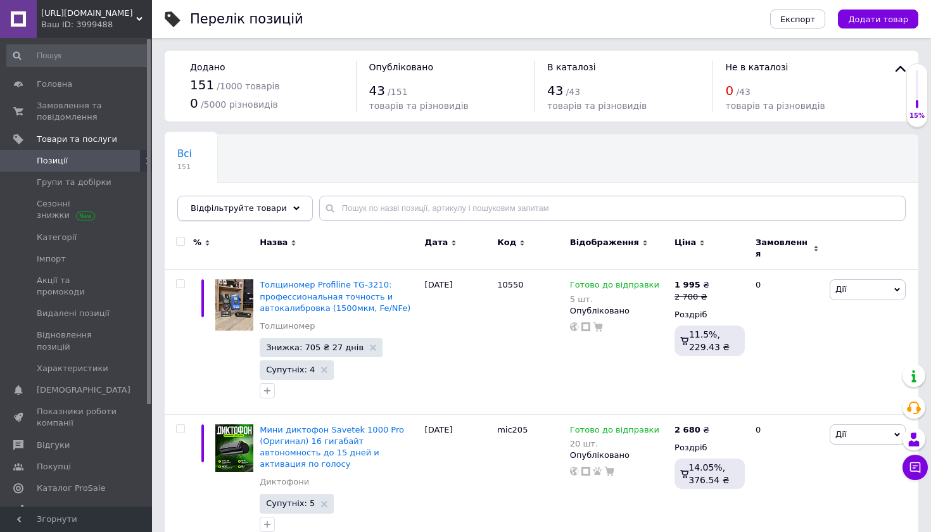
click at [227, 208] on span "Відфільтруйте товари" at bounding box center [239, 208] width 96 height 10
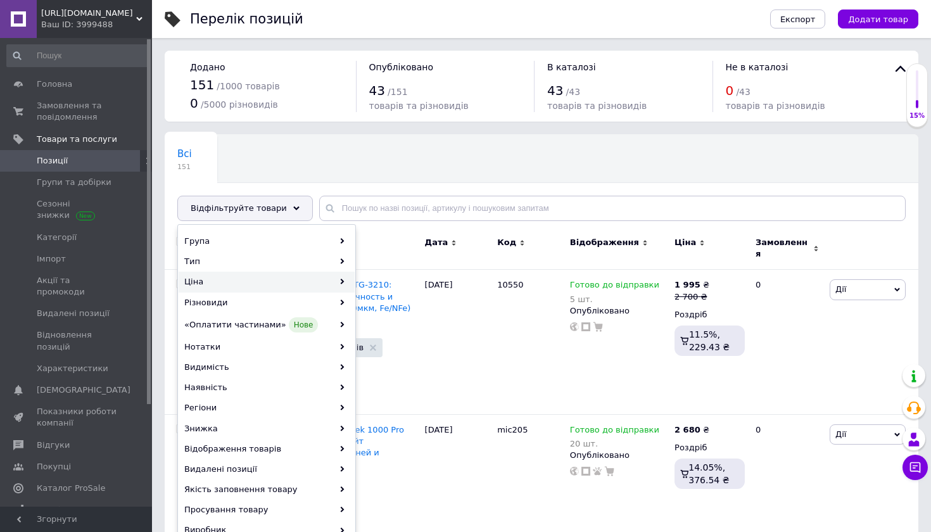
click at [217, 283] on div "Ціна" at bounding box center [267, 282] width 176 height 20
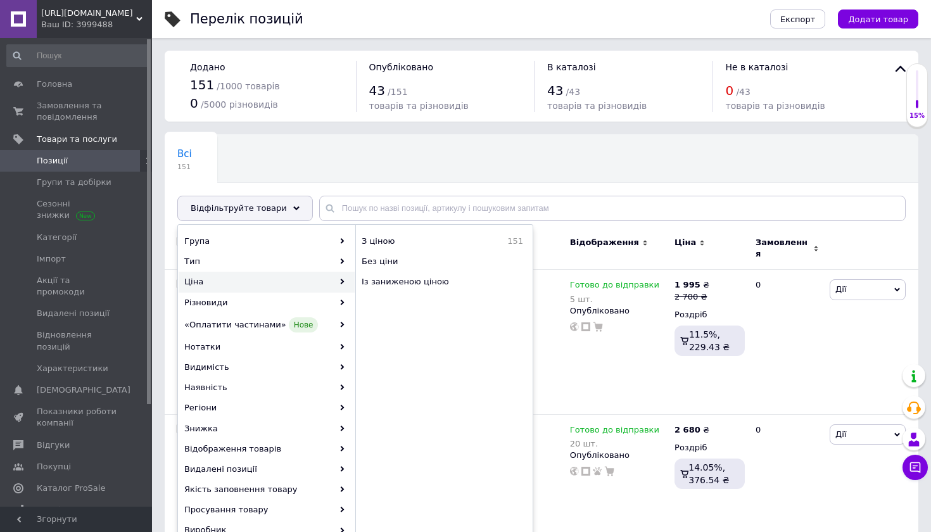
click at [402, 136] on div "Всі 151 Ok Відфільтровано... Зберегти" at bounding box center [542, 184] width 754 height 105
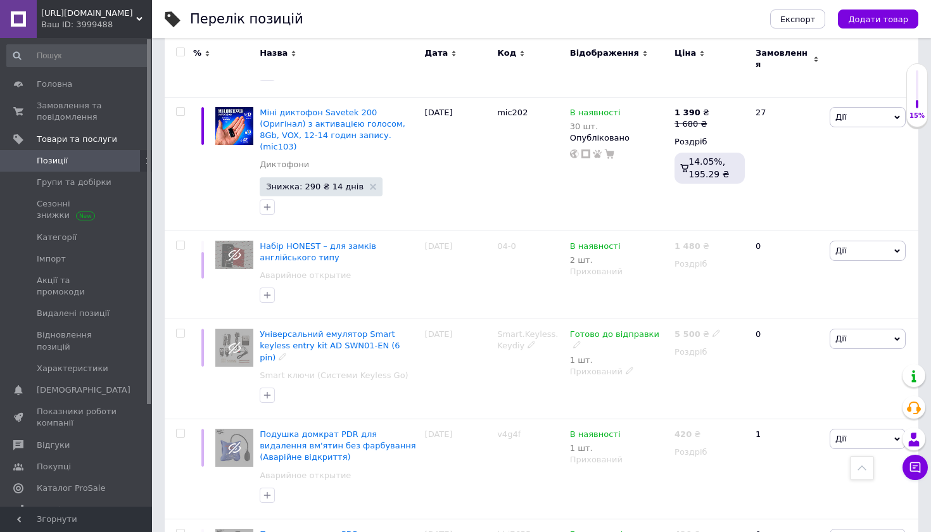
scroll to position [9446, 0]
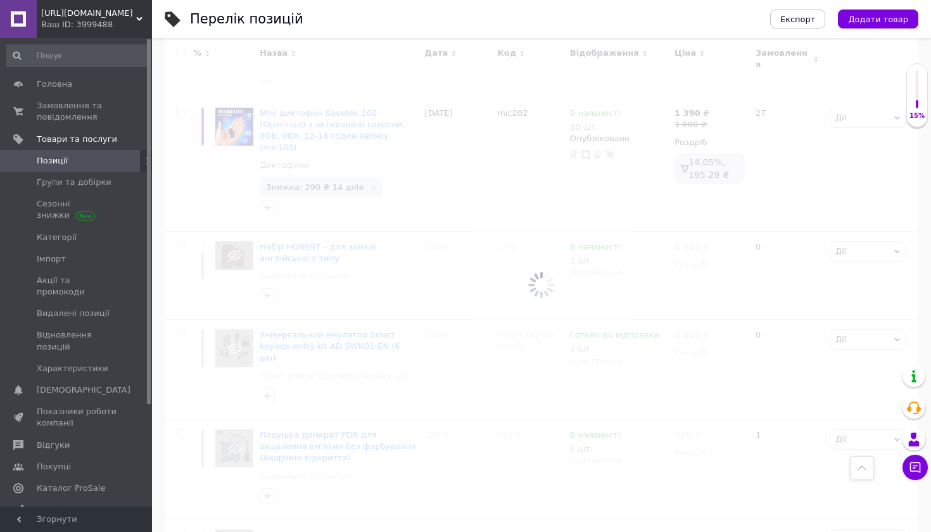
scroll to position [4015, 0]
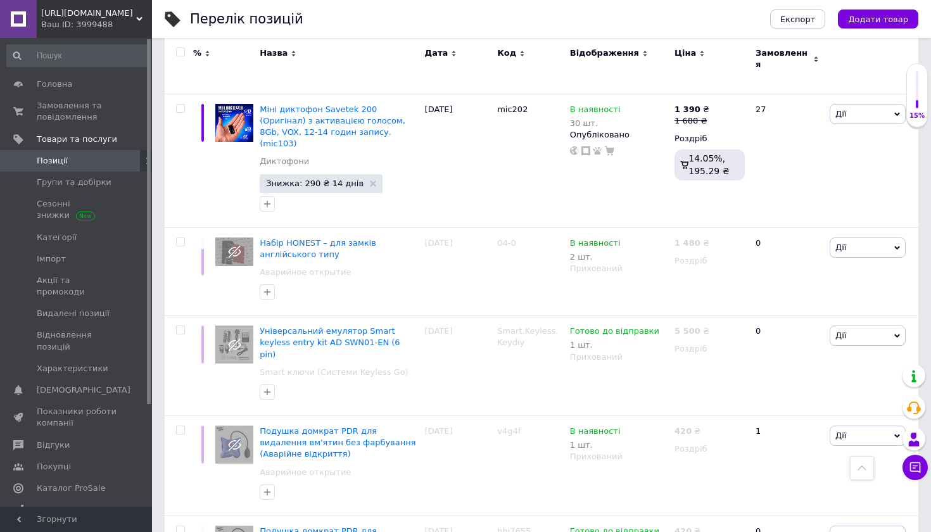
scroll to position [9446, 0]
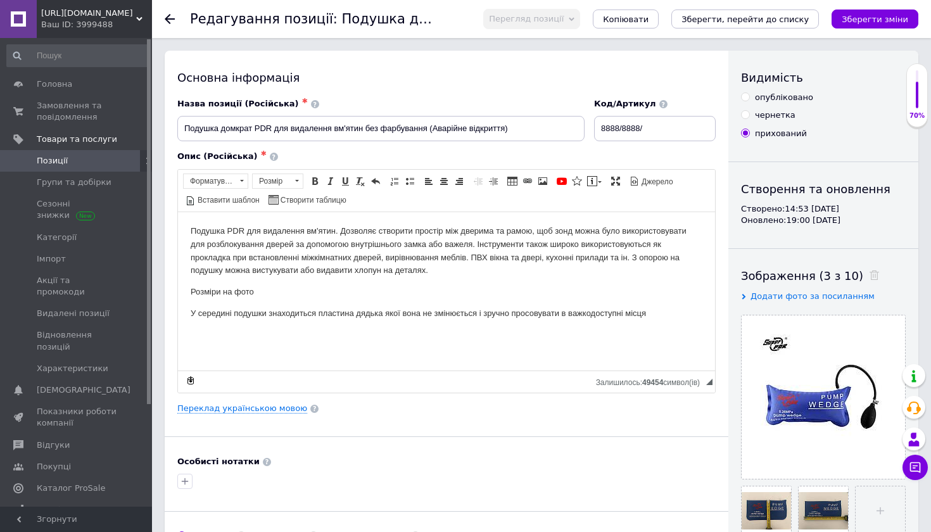
click at [746, 95] on input "опубліковано" at bounding box center [745, 96] width 8 height 8
radio input "true"
click at [900, 19] on icon "Зберегти зміни" at bounding box center [875, 20] width 67 height 10
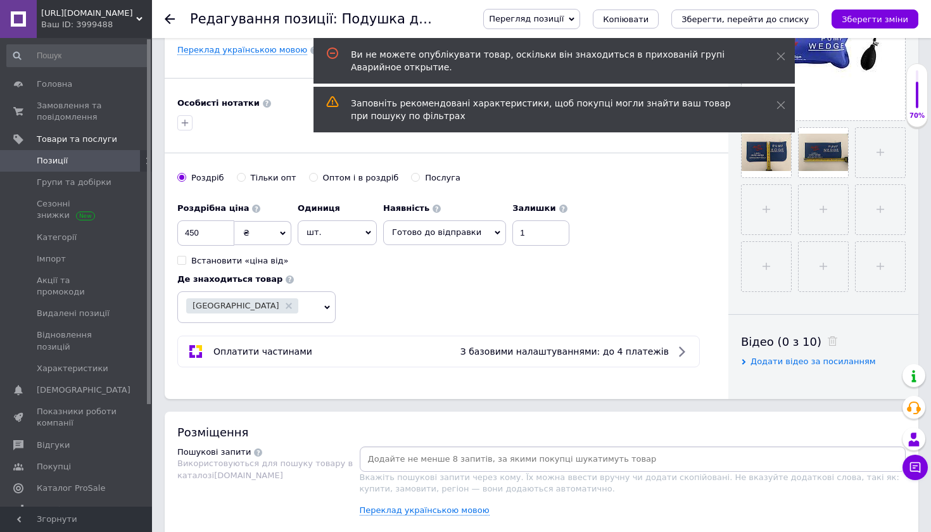
scroll to position [420, 0]
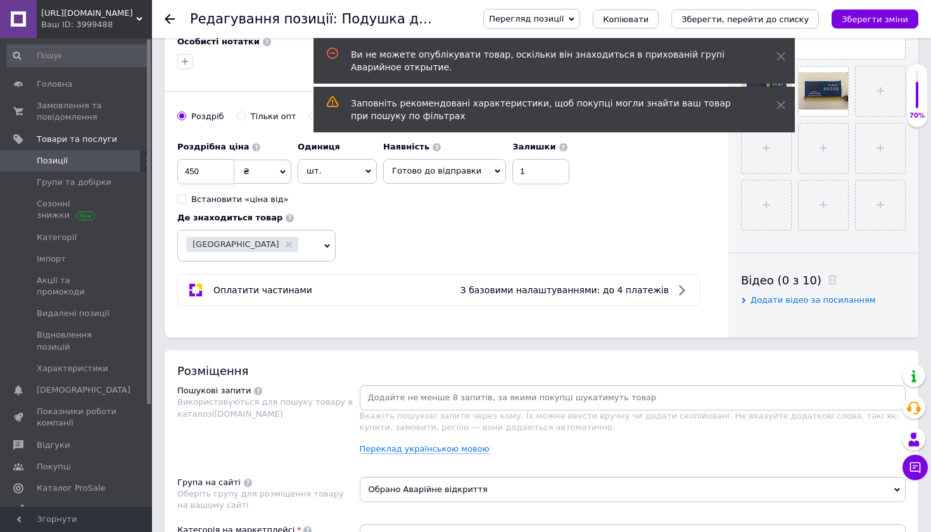
click at [169, 15] on use at bounding box center [170, 19] width 10 height 10
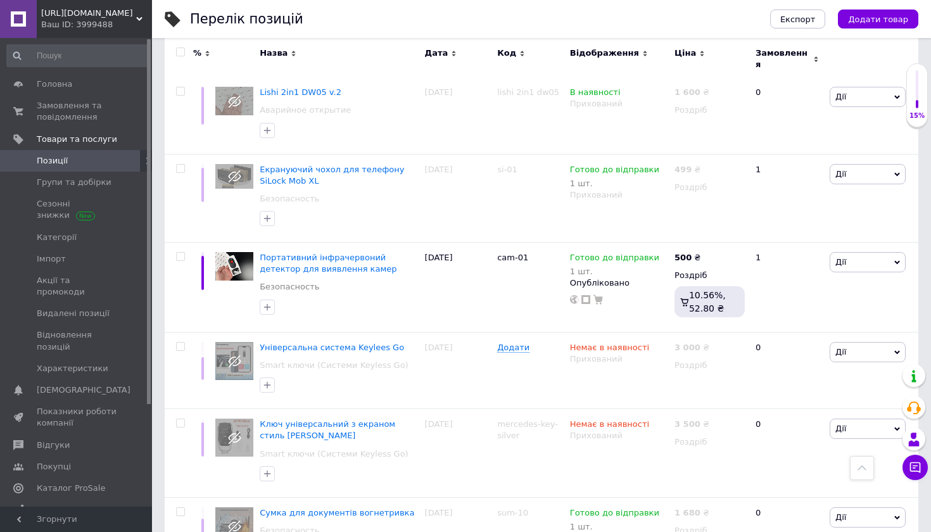
scroll to position [4094, 0]
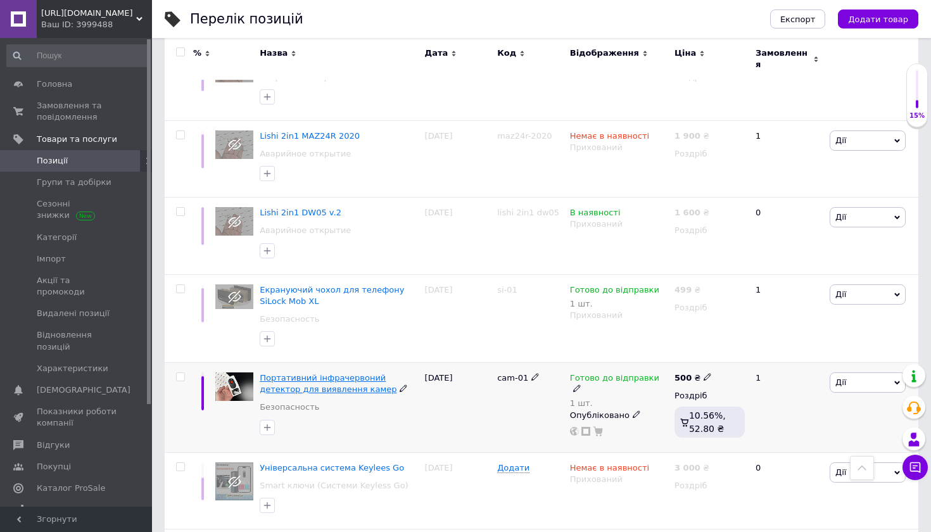
click at [372, 373] on span "Портативний інфрачервоний детектор для виявлення камер" at bounding box center [328, 383] width 137 height 21
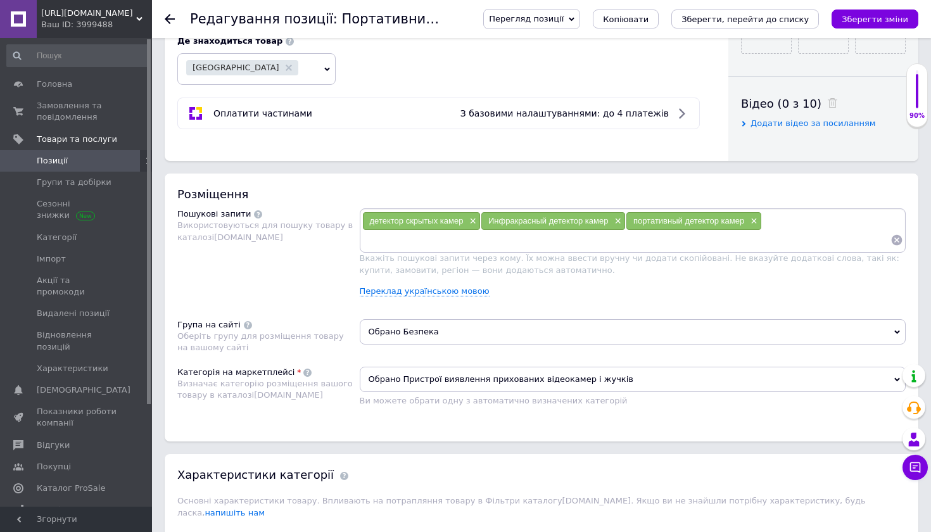
scroll to position [656, 0]
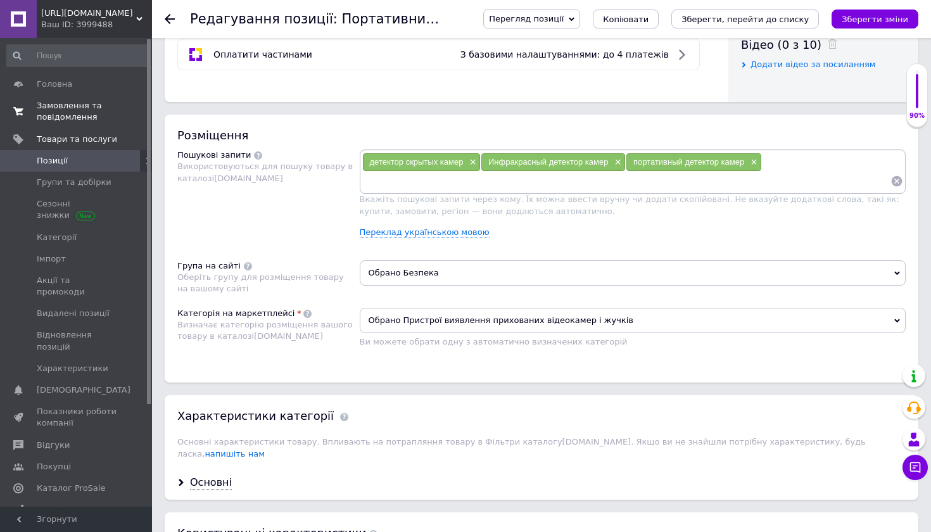
click at [72, 104] on span "Замовлення та повідомлення" at bounding box center [77, 111] width 80 height 23
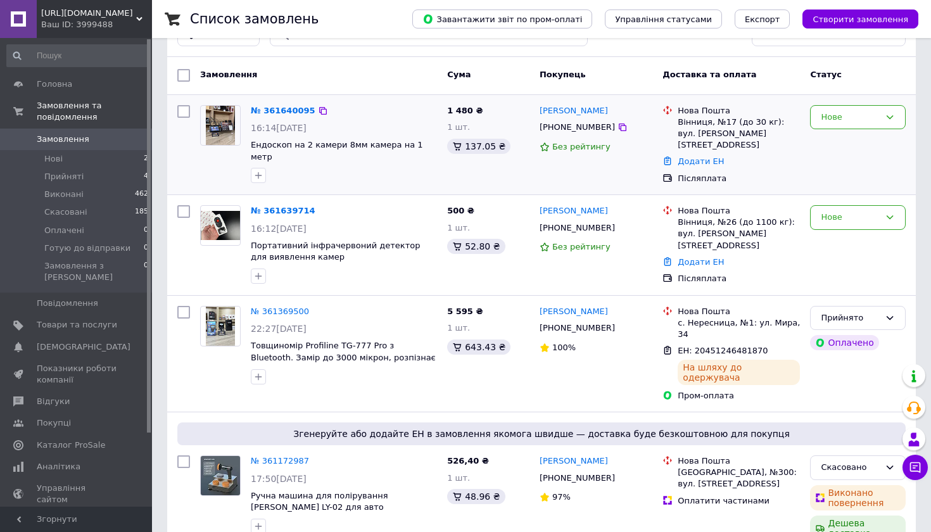
scroll to position [59, 0]
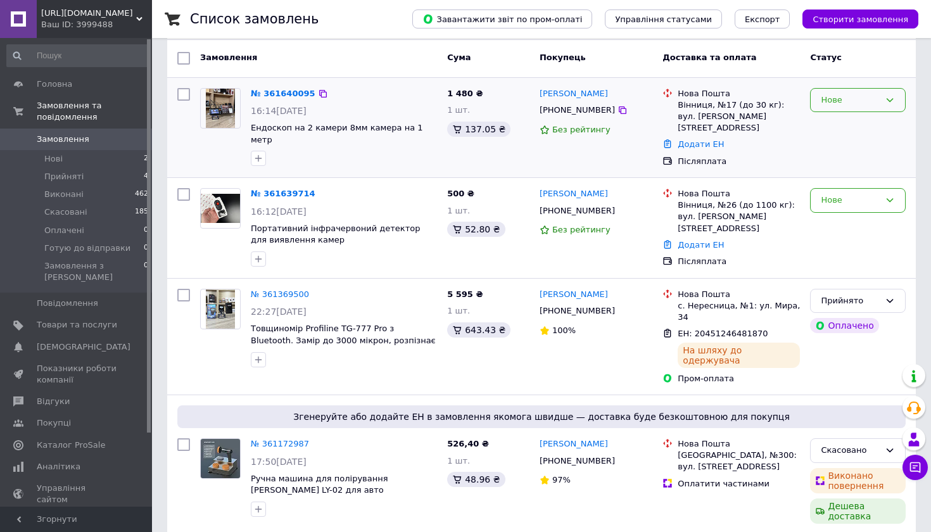
click at [822, 94] on div "Нове" at bounding box center [850, 100] width 59 height 13
click at [830, 122] on li "Прийнято" at bounding box center [858, 126] width 94 height 23
click at [838, 194] on div "Нове" at bounding box center [850, 200] width 59 height 13
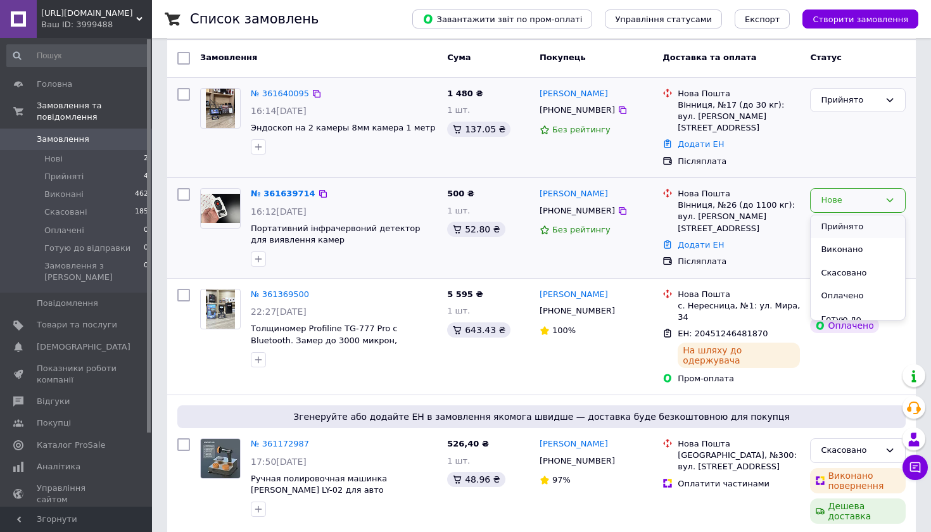
click at [838, 215] on li "Прийнято" at bounding box center [858, 226] width 94 height 23
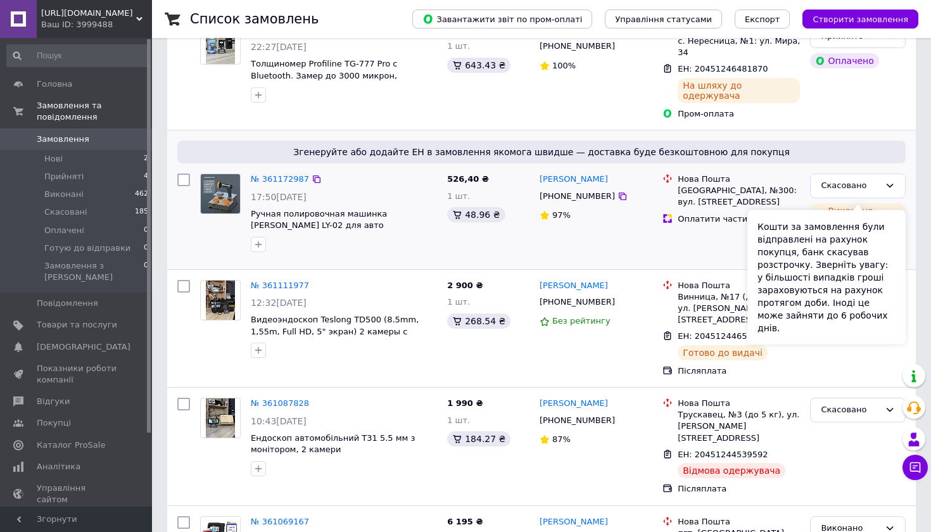
scroll to position [412, 0]
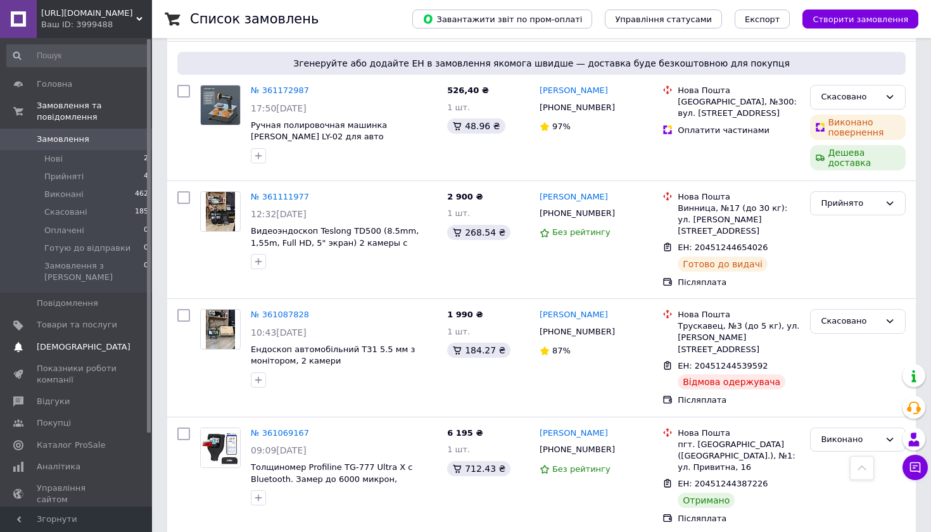
click at [49, 341] on span "[DEMOGRAPHIC_DATA]" at bounding box center [84, 346] width 94 height 11
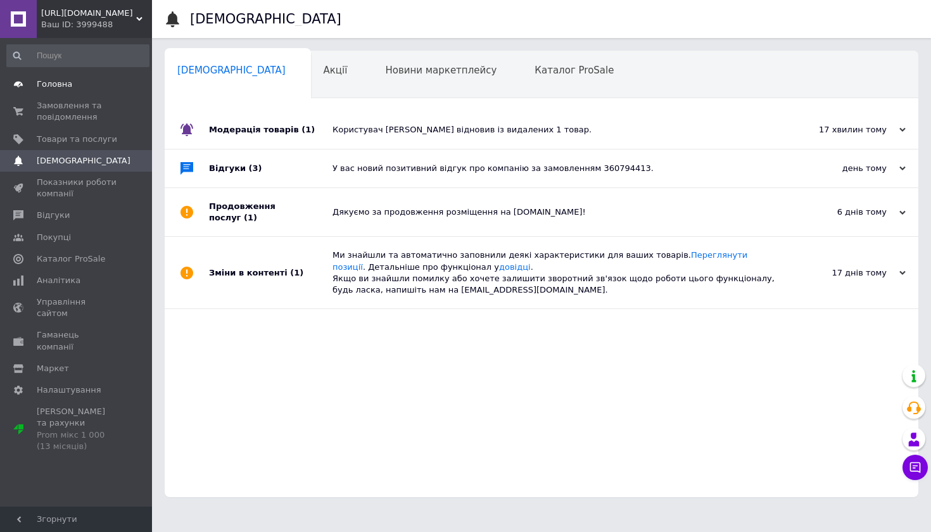
click at [60, 78] on link "Головна" at bounding box center [78, 84] width 156 height 22
